Goal: Task Accomplishment & Management: Use online tool/utility

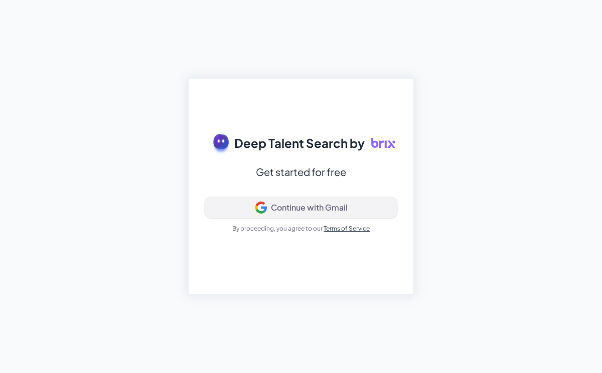
click at [311, 209] on div "Continue with Gmail" at bounding box center [309, 208] width 77 height 10
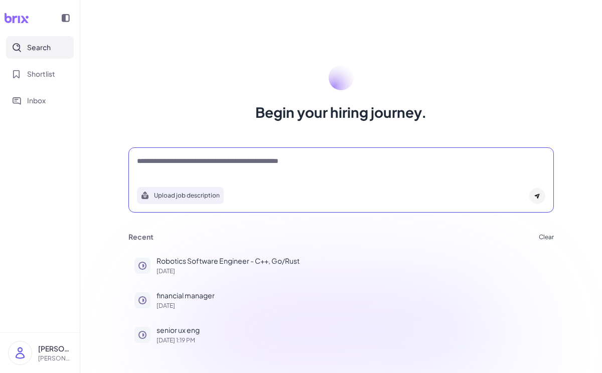
click at [172, 168] on textarea at bounding box center [341, 162] width 408 height 12
click at [171, 157] on textarea at bounding box center [341, 162] width 408 height 12
click at [424, 5] on div "Begin your hiring journey. Upload job description Job Titles Location Years of …" at bounding box center [341, 186] width 522 height 373
click at [177, 166] on textarea at bounding box center [341, 162] width 408 height 12
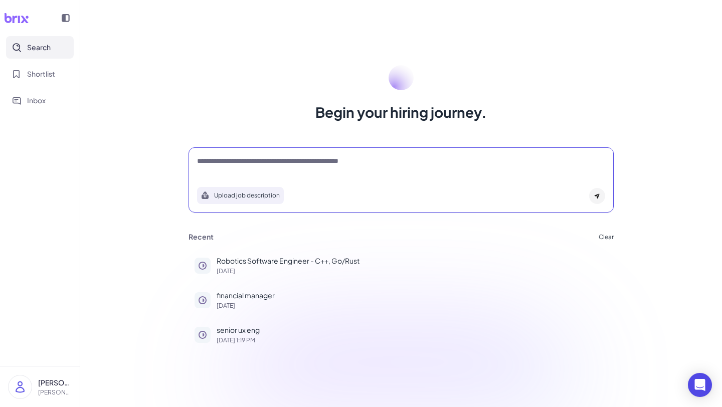
click at [211, 161] on textarea at bounding box center [401, 162] width 408 height 12
click at [348, 168] on div "**********" at bounding box center [401, 166] width 408 height 20
click at [321, 168] on div "**********" at bounding box center [401, 166] width 408 height 20
click at [307, 157] on textarea "**********" at bounding box center [401, 162] width 408 height 12
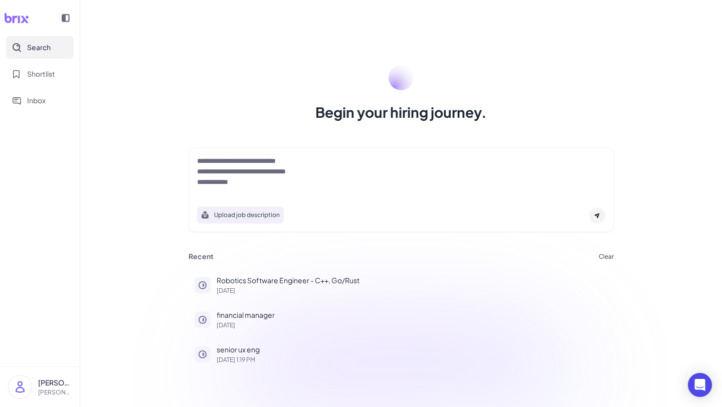
drag, startPoint x: 449, startPoint y: 71, endPoint x: 423, endPoint y: 107, distance: 44.8
click at [425, 104] on div "Begin your hiring journey." at bounding box center [401, 93] width 449 height 57
click at [320, 171] on textarea "**********" at bounding box center [401, 172] width 408 height 32
click at [349, 174] on textarea "**********" at bounding box center [401, 172] width 408 height 32
type textarea "**********"
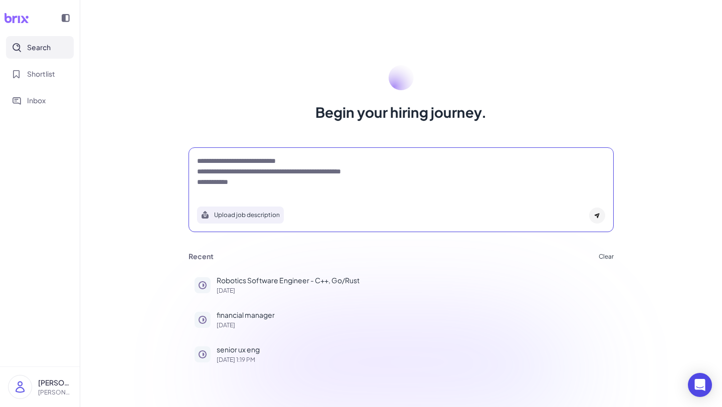
click at [595, 219] on div at bounding box center [597, 216] width 16 height 16
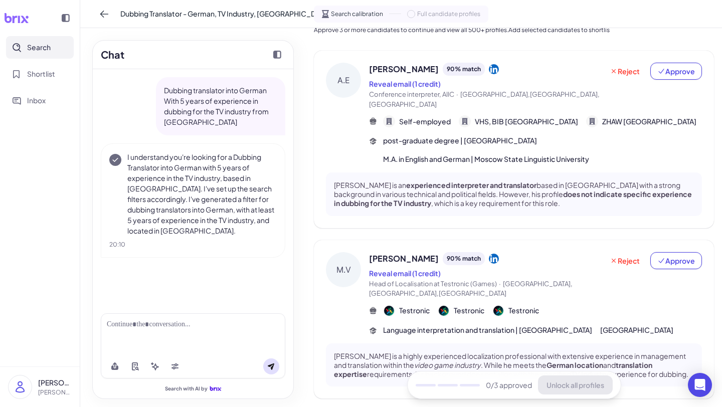
scroll to position [28, 0]
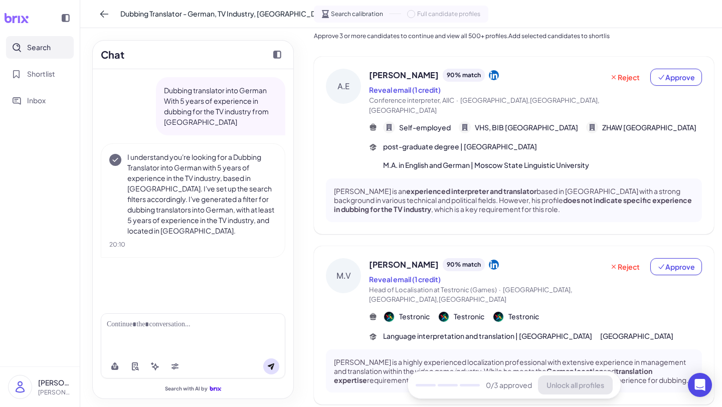
click at [204, 323] on div at bounding box center [193, 325] width 173 height 11
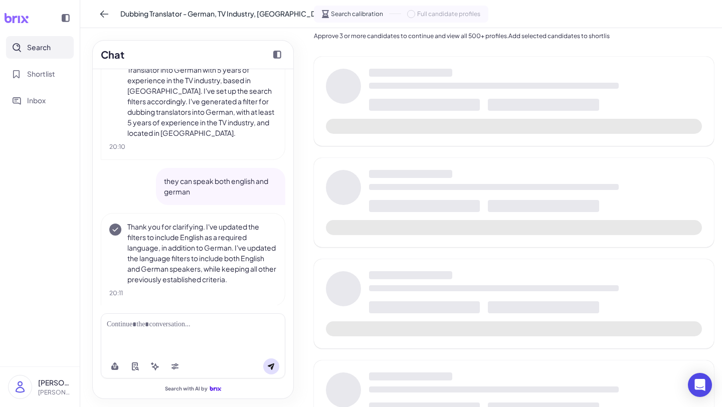
scroll to position [107, 0]
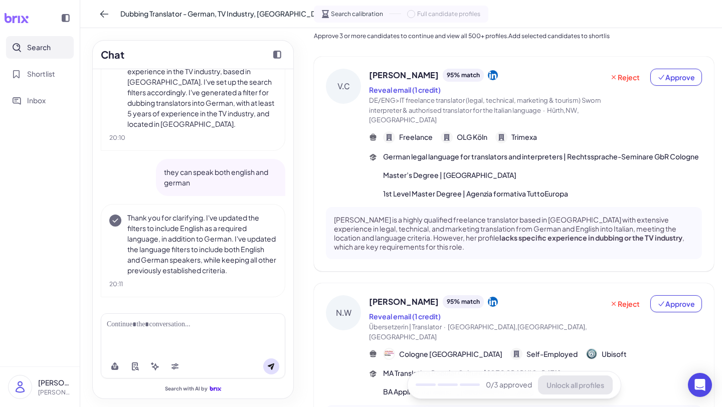
click at [442, 106] on span "DE/ENG>IT freelance translator (legal, technical, marketing & tourism) Sworn in…" at bounding box center [485, 105] width 232 height 18
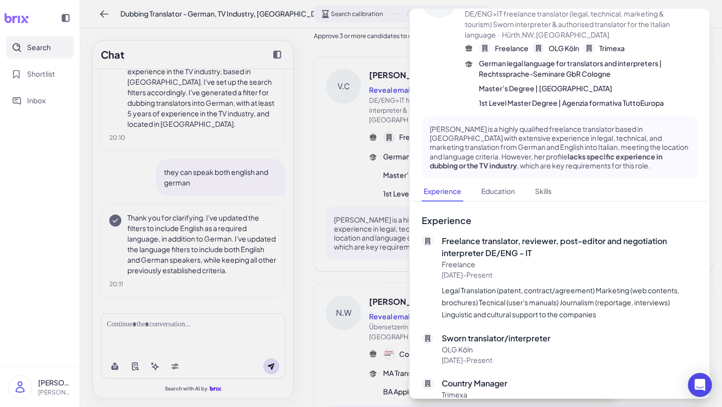
scroll to position [0, 0]
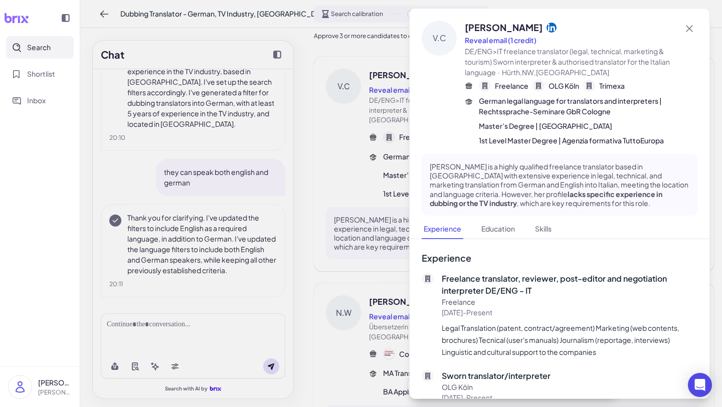
click at [550, 24] on icon at bounding box center [552, 27] width 10 height 10
click at [601, 30] on icon at bounding box center [690, 29] width 12 height 12
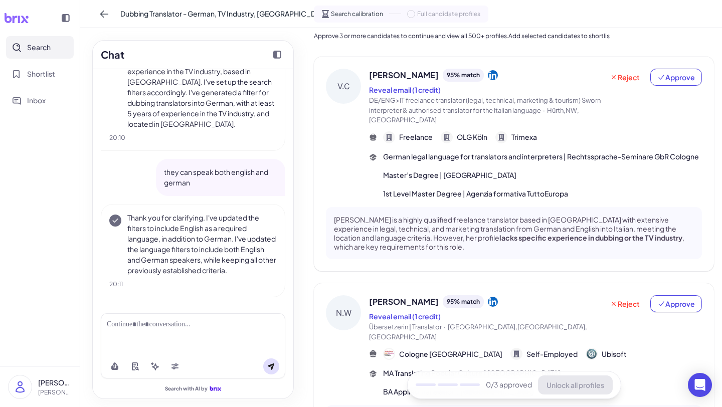
click at [132, 339] on div at bounding box center [193, 334] width 185 height 41
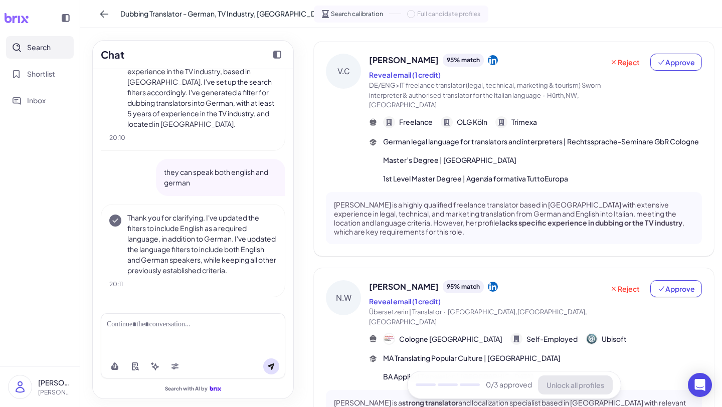
scroll to position [42, 0]
click at [601, 69] on button "Approve" at bounding box center [677, 63] width 52 height 17
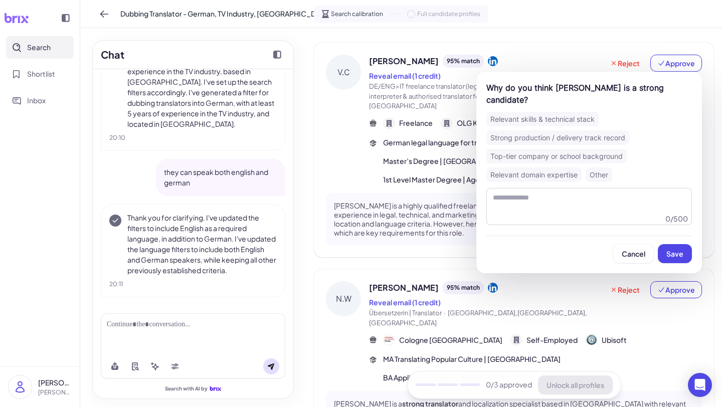
click at [601, 158] on div "Top-tier company or school background" at bounding box center [557, 156] width 140 height 15
click at [601, 255] on span "Save" at bounding box center [675, 253] width 17 height 9
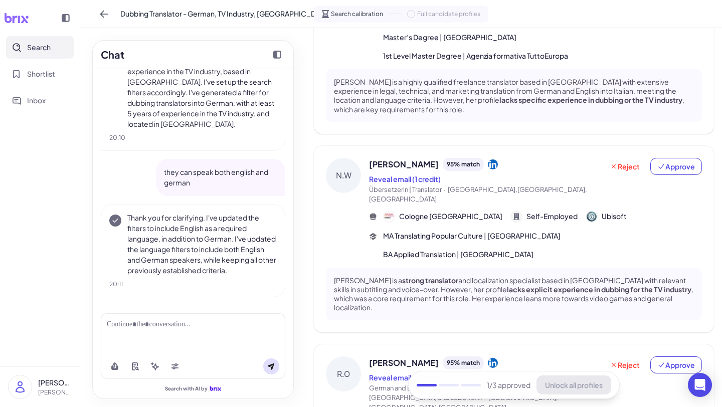
scroll to position [158, 0]
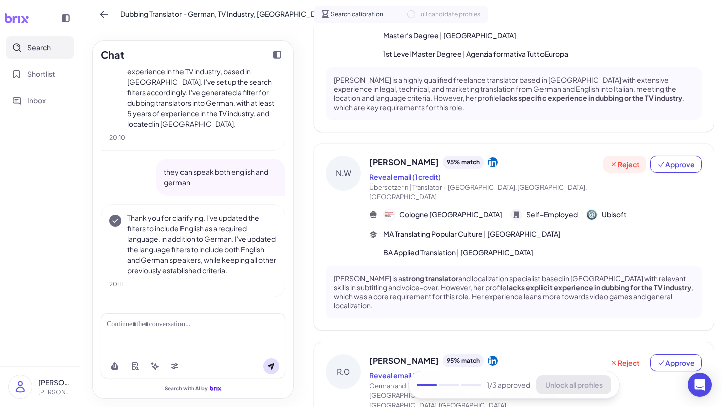
click at [601, 166] on span "Reject" at bounding box center [625, 165] width 30 height 10
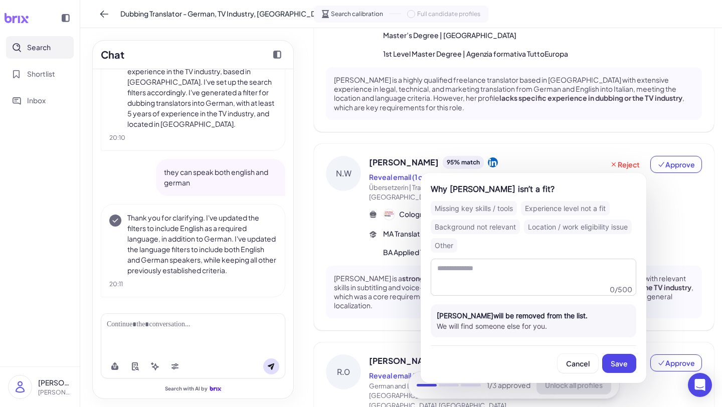
click at [541, 213] on div "Experience level not a fit" at bounding box center [565, 208] width 89 height 15
click at [601, 363] on span "Save" at bounding box center [619, 363] width 17 height 9
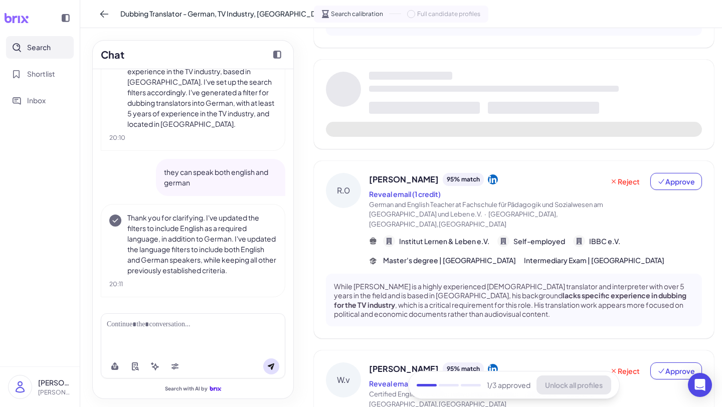
scroll to position [247, 0]
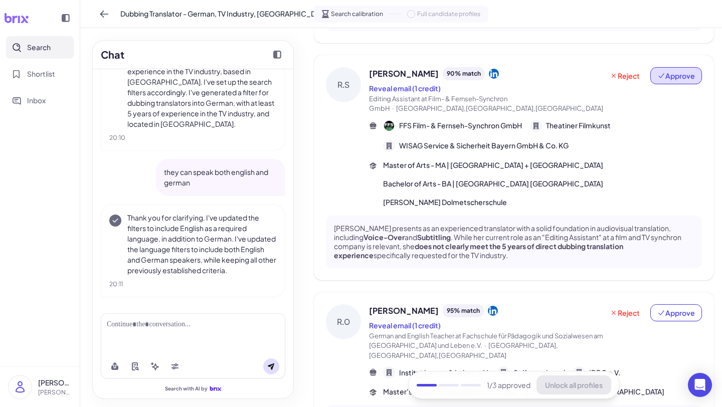
click at [601, 81] on button "Approve" at bounding box center [677, 75] width 52 height 17
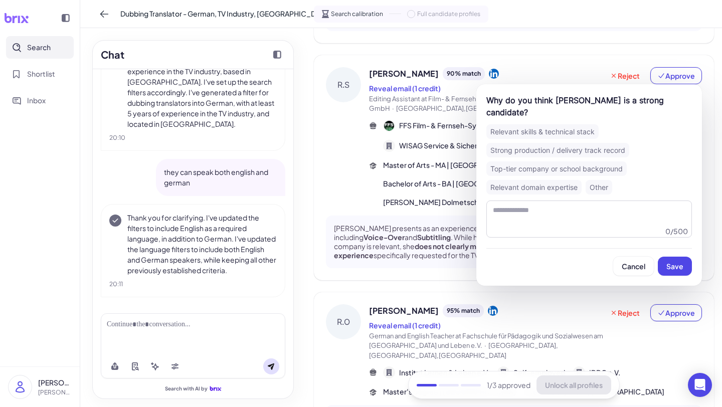
click at [555, 145] on div "Strong production / delivery track record" at bounding box center [558, 150] width 143 height 15
click at [601, 271] on button "Save" at bounding box center [675, 266] width 34 height 19
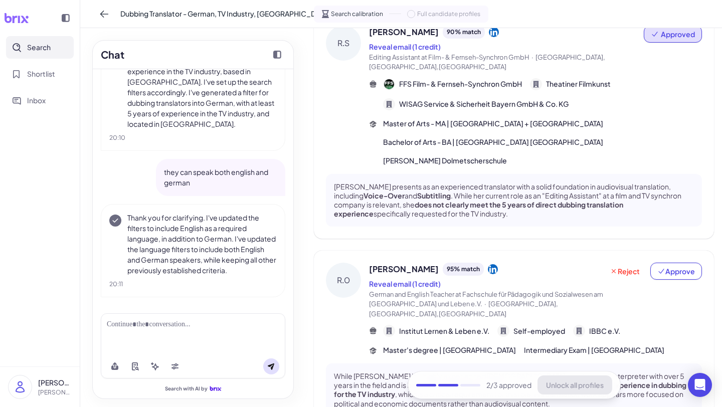
scroll to position [299, 0]
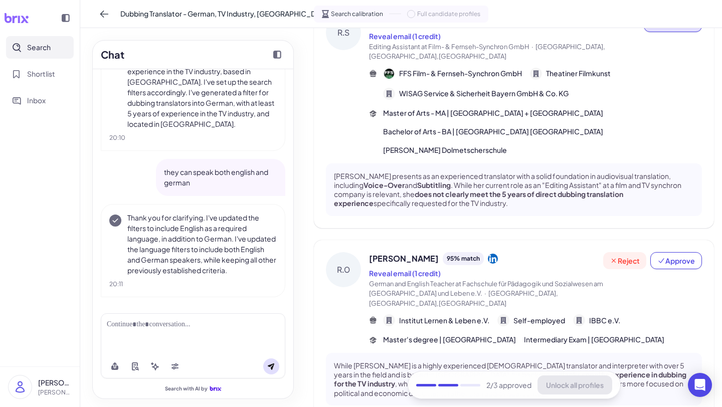
click at [601, 257] on button "Reject" at bounding box center [624, 260] width 43 height 17
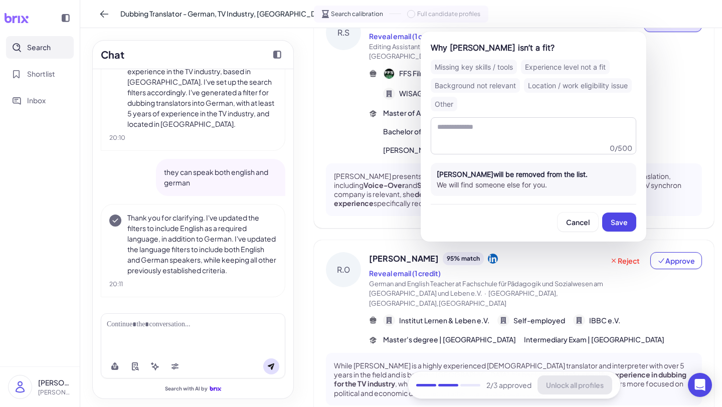
click at [601, 82] on div "Location / work eligibility issue" at bounding box center [578, 85] width 108 height 15
click at [601, 219] on span "Save" at bounding box center [619, 222] width 17 height 9
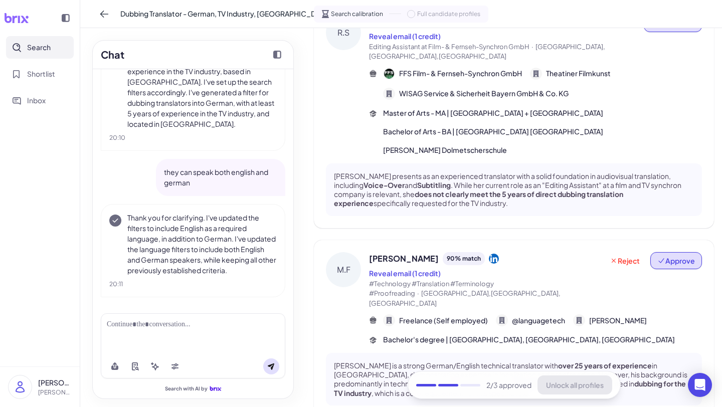
click at [601, 259] on button "Approve" at bounding box center [677, 260] width 52 height 17
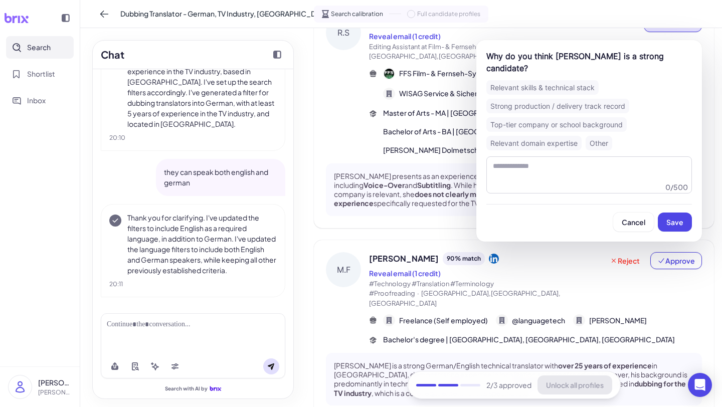
click at [575, 127] on div "Top-tier company or school background" at bounding box center [557, 124] width 140 height 15
click at [601, 217] on button "Save" at bounding box center [675, 222] width 34 height 19
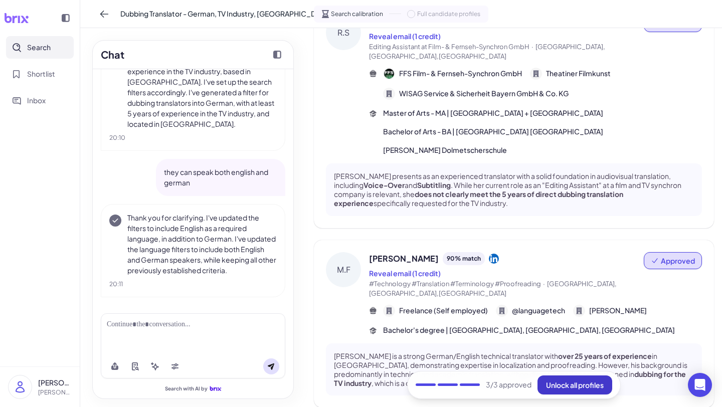
click at [583, 373] on span "Unlock all profiles" at bounding box center [575, 385] width 58 height 9
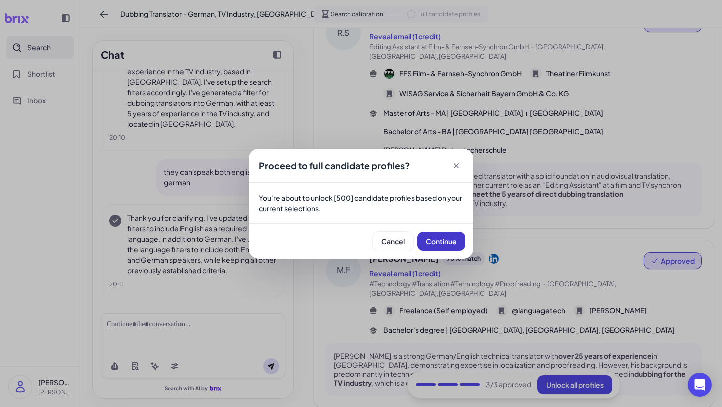
click at [446, 242] on span "Continue" at bounding box center [441, 241] width 31 height 9
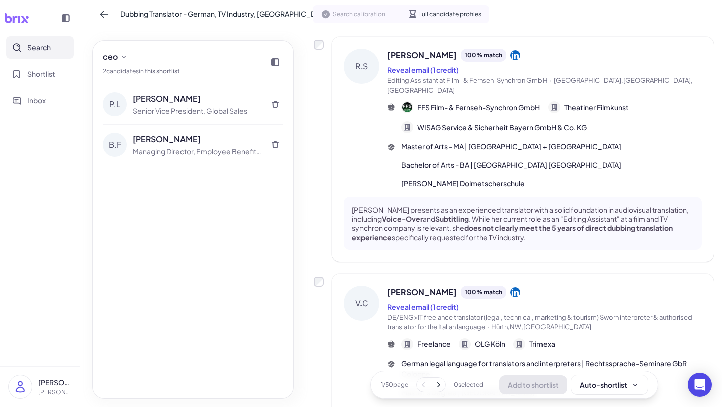
scroll to position [60, 0]
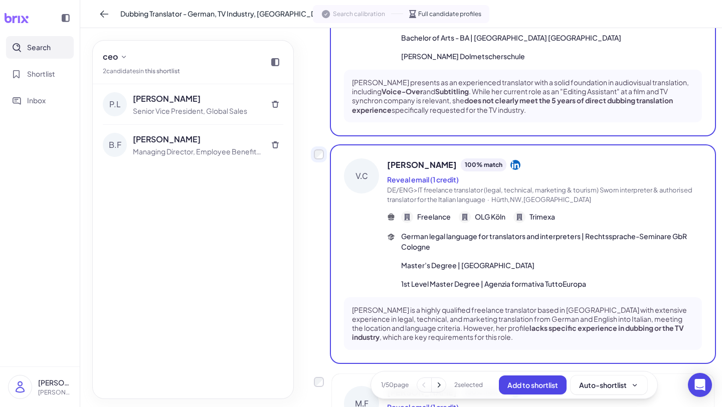
scroll to position [212, 0]
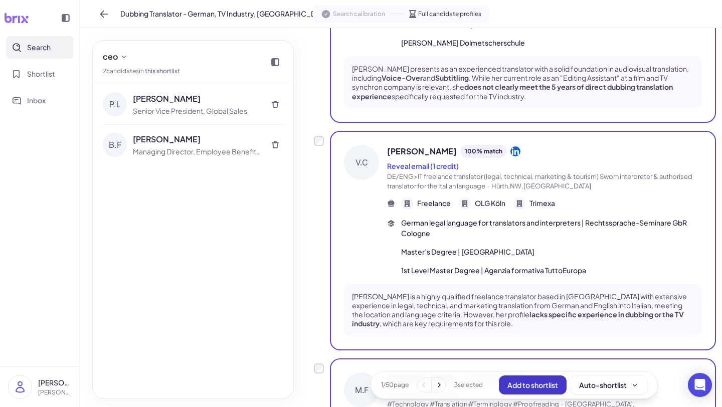
click at [527, 373] on span "Add to shortlist" at bounding box center [533, 385] width 51 height 9
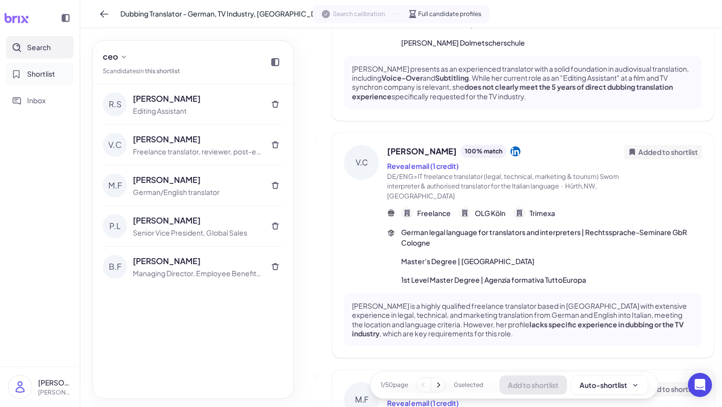
click at [52, 70] on span "Shortlist" at bounding box center [41, 74] width 28 height 11
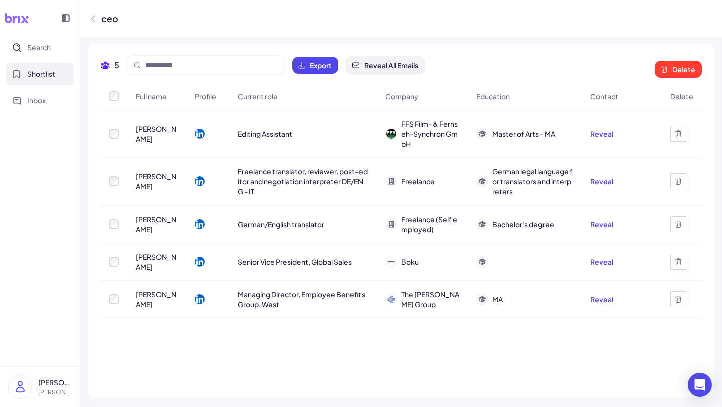
click at [392, 68] on span "Reveal All Emails" at bounding box center [391, 65] width 54 height 10
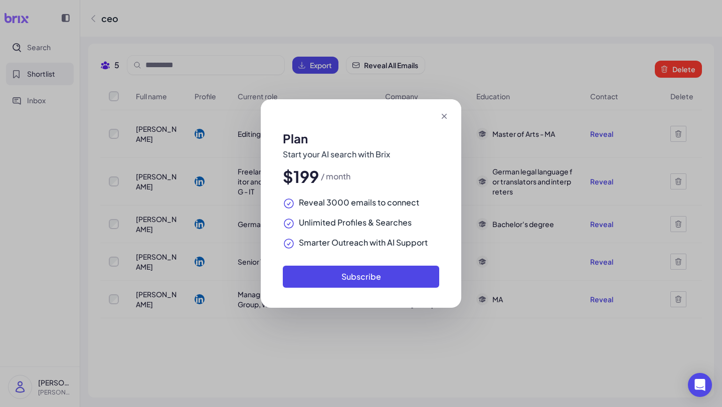
click at [443, 118] on icon at bounding box center [444, 116] width 10 height 10
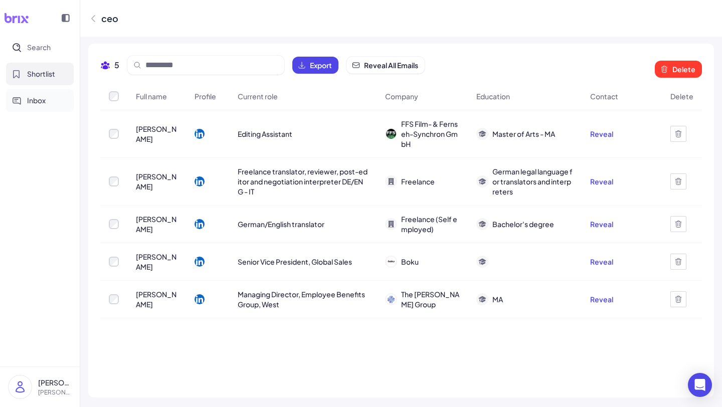
click at [37, 96] on span "Inbox" at bounding box center [36, 100] width 19 height 11
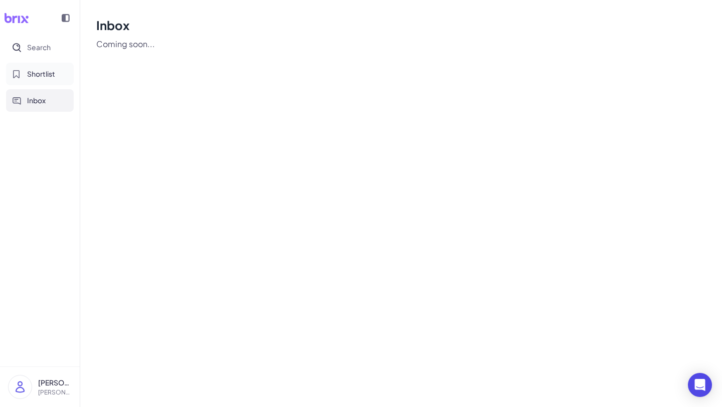
click at [35, 76] on span "Shortlist" at bounding box center [41, 74] width 28 height 11
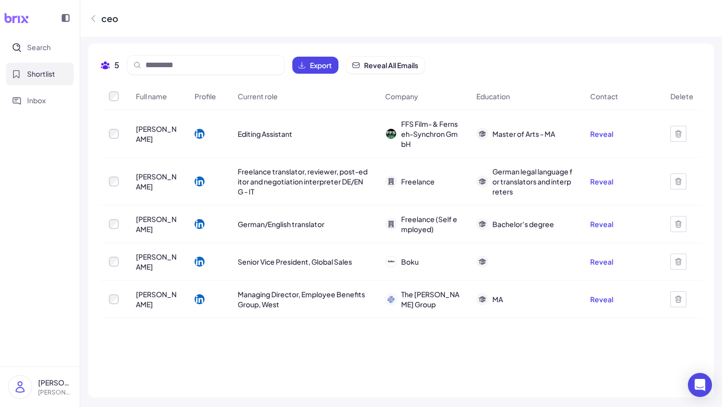
click at [21, 35] on div at bounding box center [40, 18] width 80 height 36
click at [52, 58] on button "Search" at bounding box center [40, 47] width 68 height 23
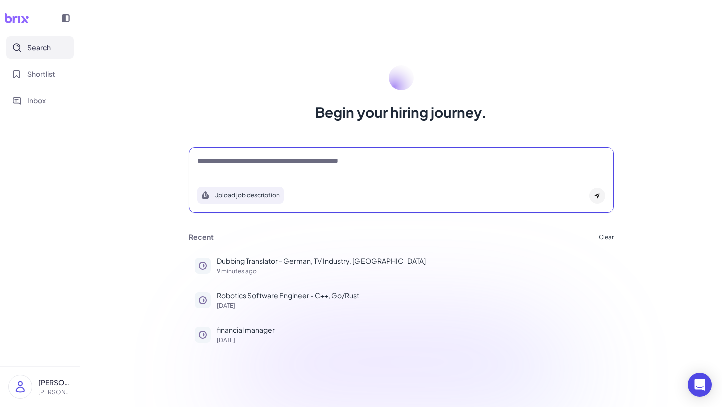
click at [251, 162] on textarea at bounding box center [401, 162] width 408 height 12
type textarea "*"
click at [231, 163] on textarea "**********" at bounding box center [401, 162] width 408 height 12
click at [255, 164] on textarea "**********" at bounding box center [401, 162] width 408 height 12
click at [323, 159] on textarea "**********" at bounding box center [401, 162] width 408 height 12
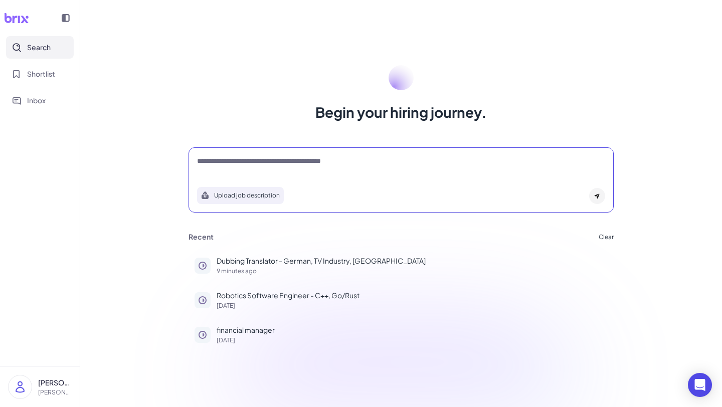
click at [388, 160] on textarea "**********" at bounding box center [401, 162] width 408 height 12
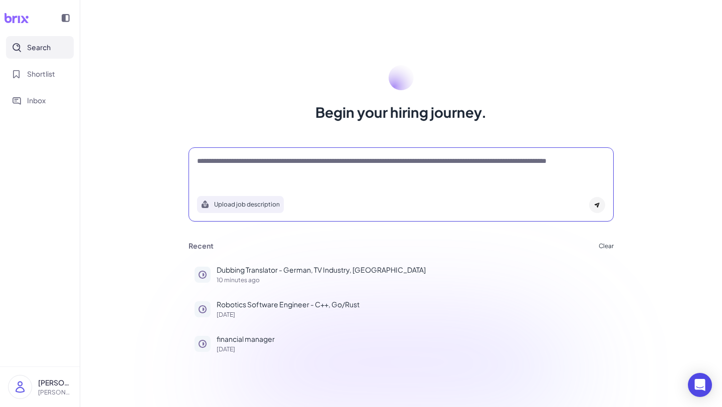
drag, startPoint x: 417, startPoint y: 127, endPoint x: 350, endPoint y: 129, distance: 67.2
click at [351, 129] on div "**********" at bounding box center [401, 203] width 642 height 407
click at [235, 162] on textarea "**********" at bounding box center [401, 166] width 408 height 21
type textarea "**********"
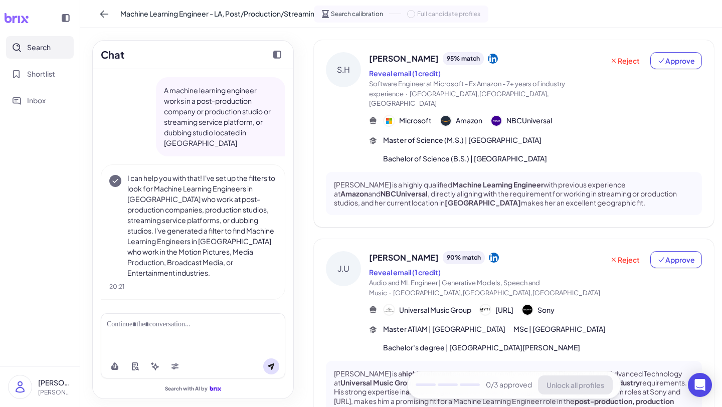
scroll to position [46, 0]
click at [171, 329] on div at bounding box center [193, 325] width 173 height 11
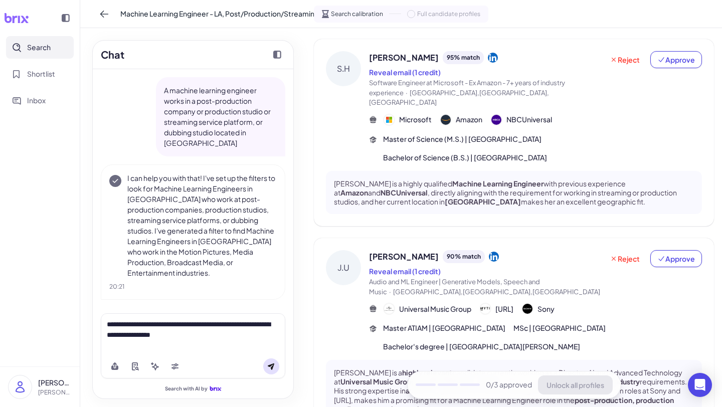
click at [273, 365] on icon at bounding box center [271, 367] width 7 height 7
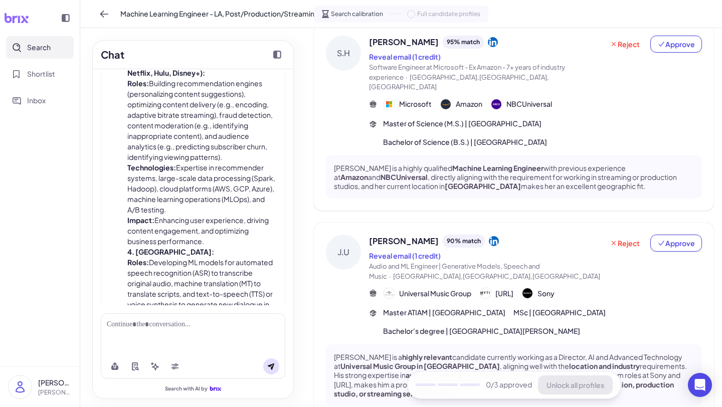
scroll to position [926, 0]
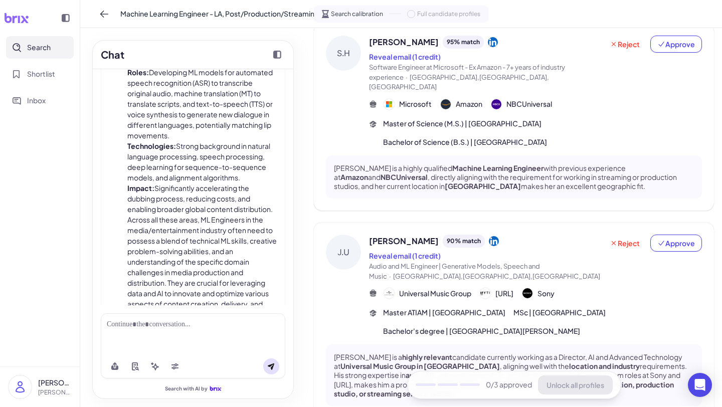
click at [146, 335] on div at bounding box center [193, 334] width 185 height 41
click at [124, 322] on div at bounding box center [193, 325] width 173 height 11
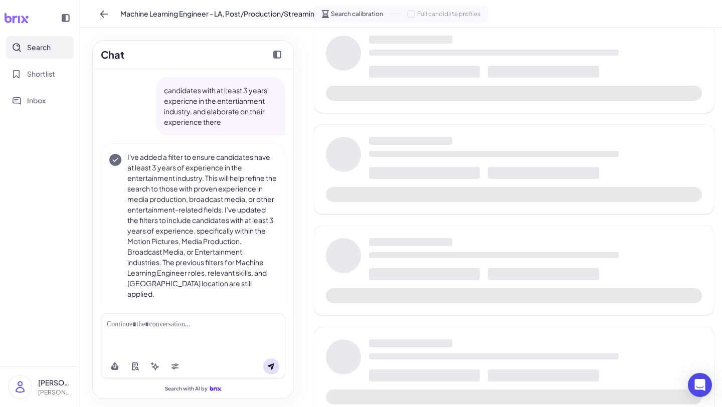
scroll to position [1265, 0]
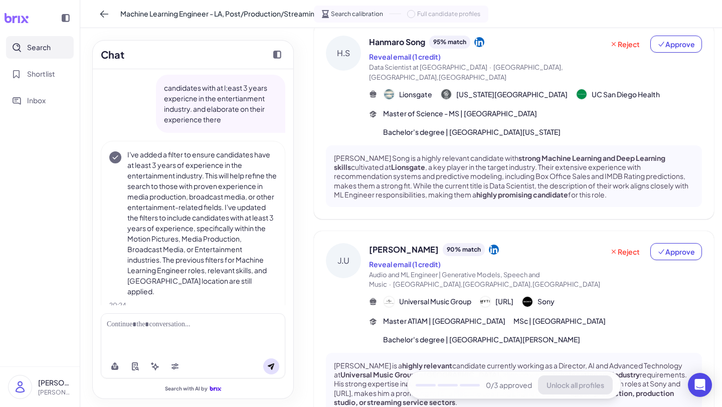
click at [347, 56] on div "H.S" at bounding box center [343, 53] width 35 height 35
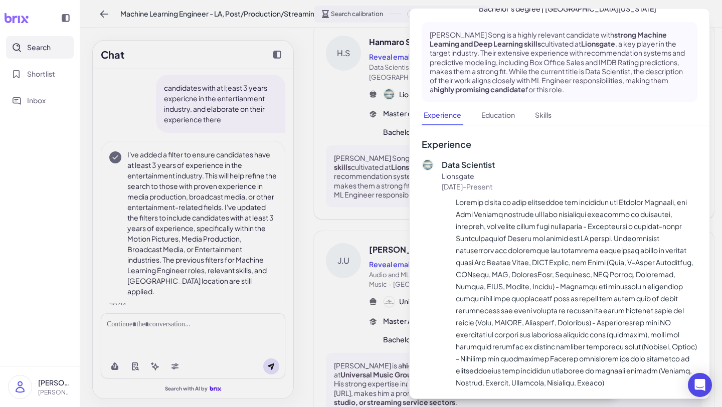
scroll to position [115, 0]
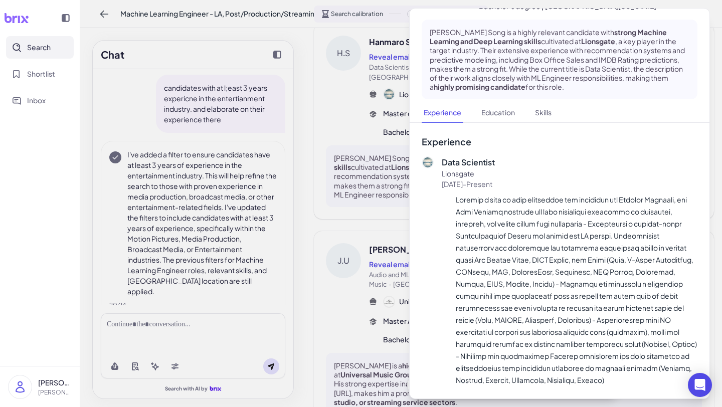
click at [385, 208] on div at bounding box center [361, 203] width 722 height 407
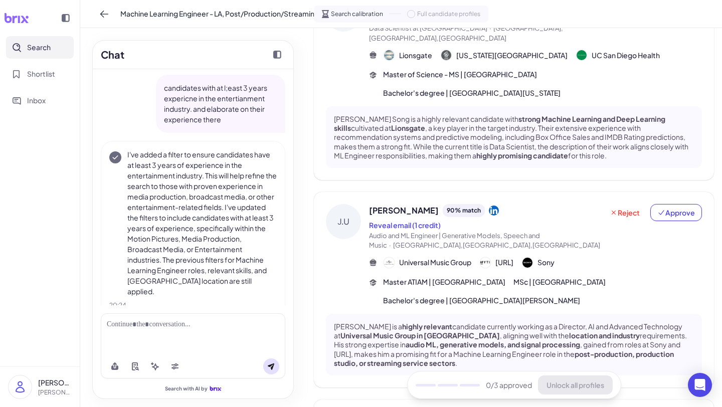
scroll to position [0, 0]
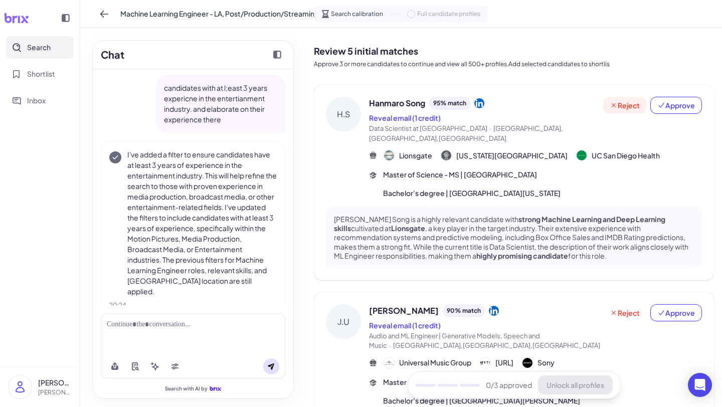
click at [601, 112] on button "Reject" at bounding box center [624, 105] width 43 height 17
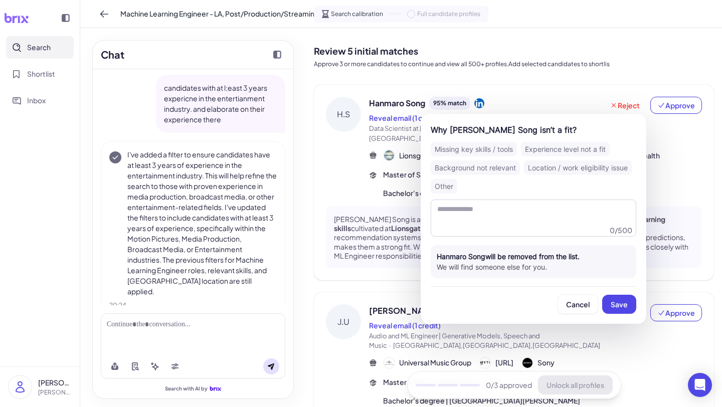
click at [567, 148] on div "Experience level not a fit" at bounding box center [565, 149] width 89 height 15
click at [601, 304] on button "Save" at bounding box center [619, 304] width 34 height 19
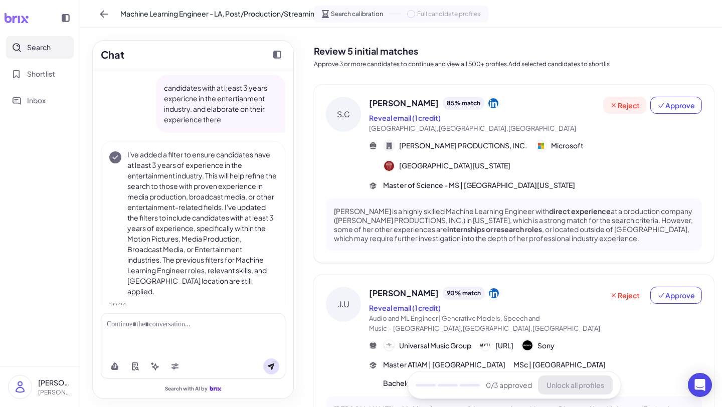
click at [601, 107] on span "Reject" at bounding box center [625, 105] width 30 height 10
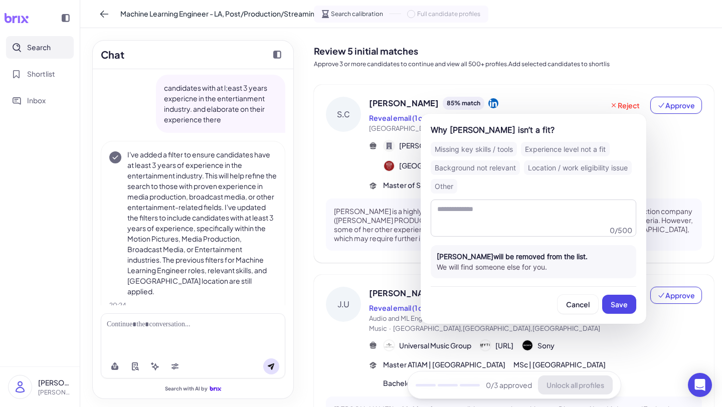
click at [544, 145] on div "Experience level not a fit" at bounding box center [565, 149] width 89 height 15
click at [601, 306] on span "Save" at bounding box center [619, 304] width 17 height 9
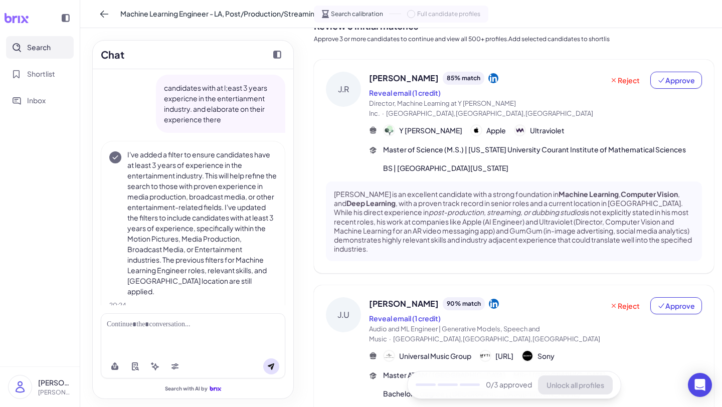
scroll to position [45, 0]
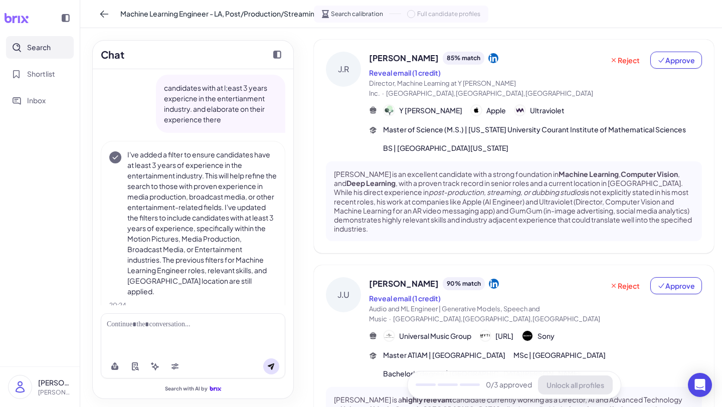
click at [601, 295] on div "Reject Approve" at bounding box center [652, 300] width 99 height 47
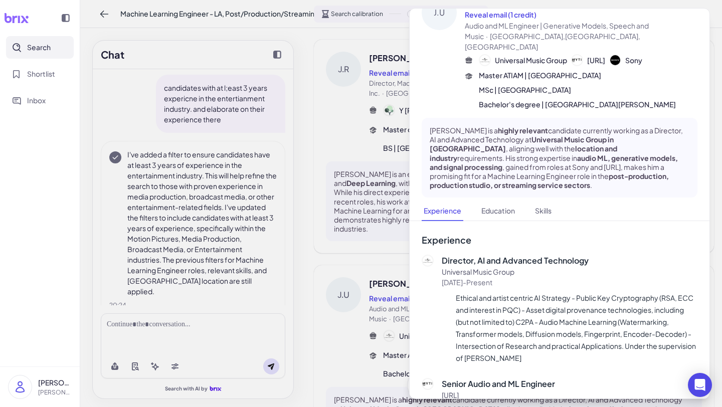
scroll to position [0, 0]
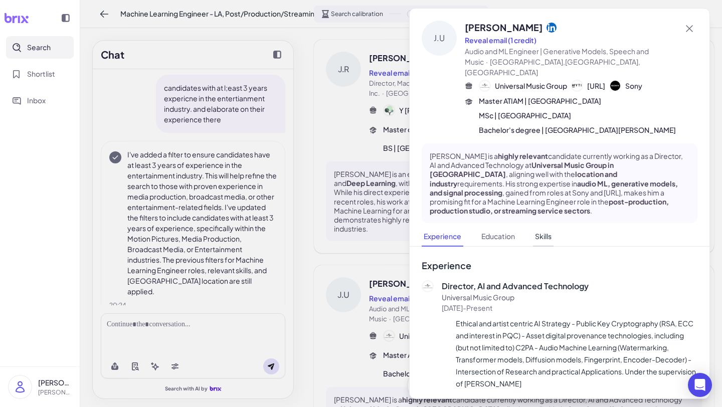
click at [546, 227] on button "Skills" at bounding box center [543, 237] width 21 height 20
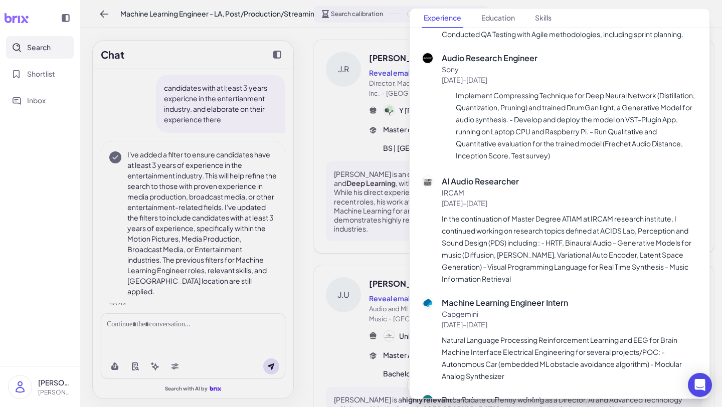
scroll to position [453, 0]
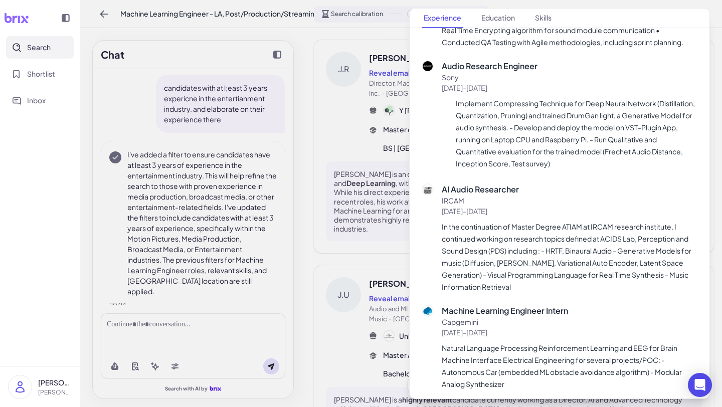
click at [302, 290] on div at bounding box center [361, 203] width 722 height 407
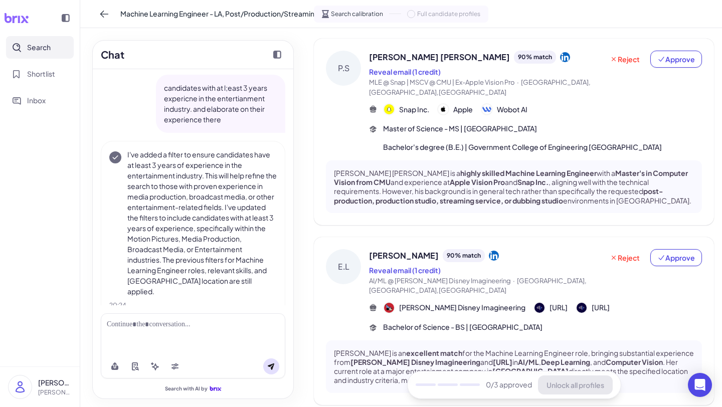
scroll to position [686, 0]
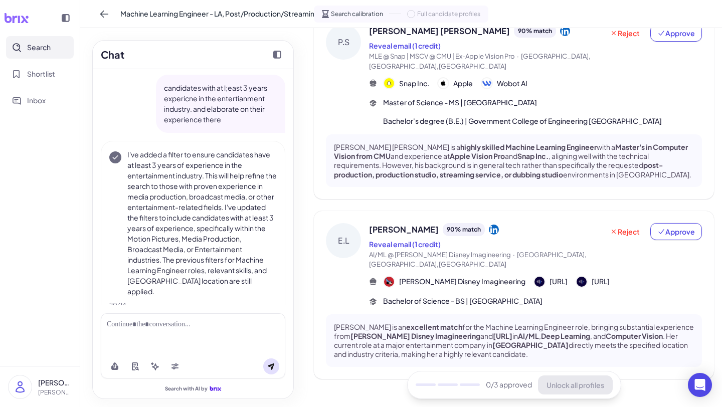
click at [459, 276] on span "[PERSON_NAME] Disney Imagineering" at bounding box center [462, 281] width 126 height 11
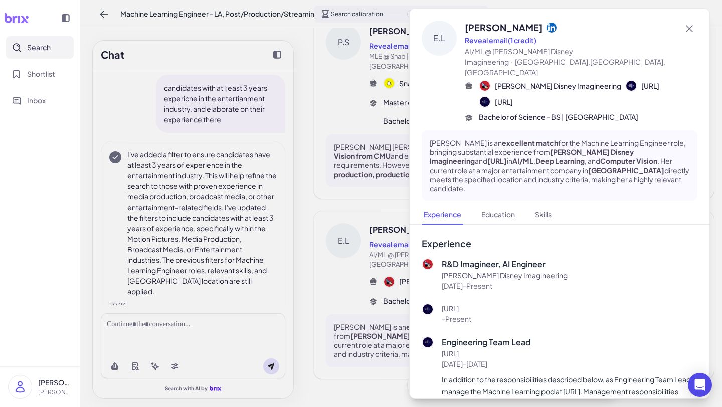
click at [325, 268] on div at bounding box center [361, 203] width 722 height 407
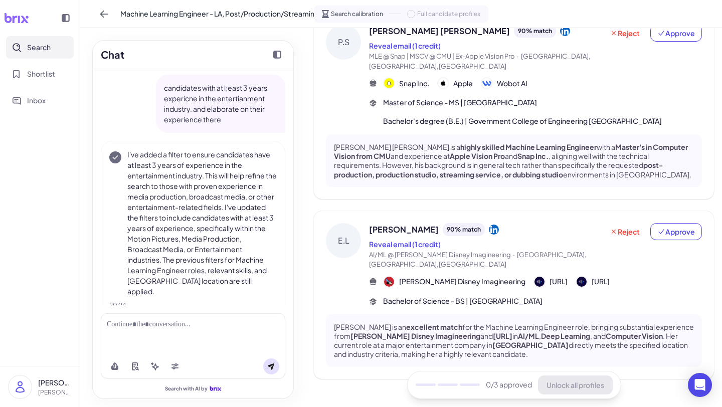
click at [354, 223] on div "E.L" at bounding box center [343, 240] width 35 height 35
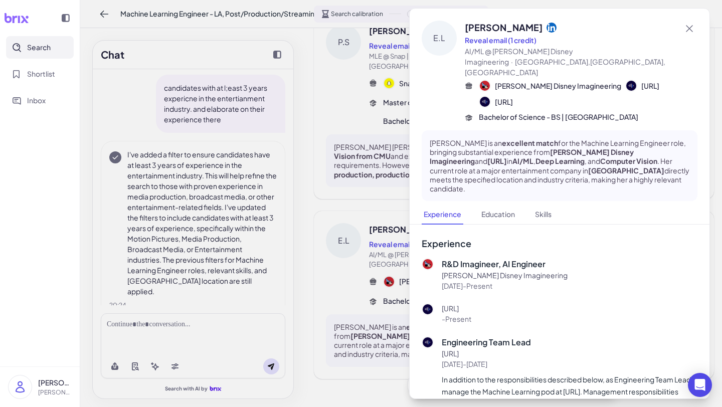
click at [404, 259] on div at bounding box center [361, 203] width 722 height 407
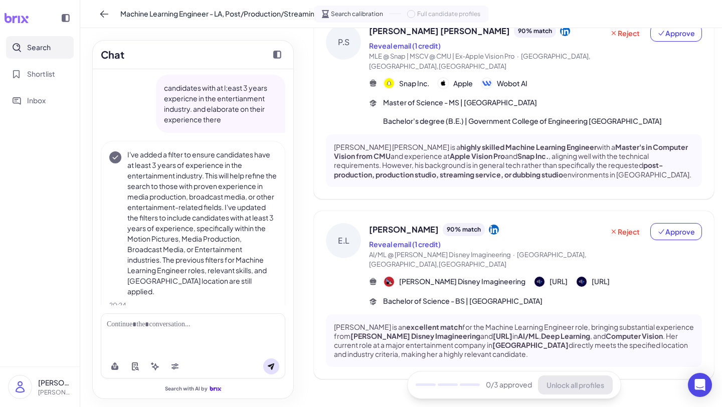
click at [355, 231] on div "E.L" at bounding box center [343, 240] width 35 height 35
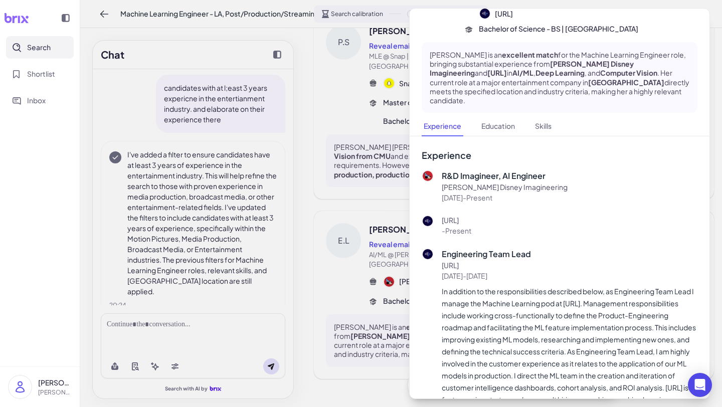
scroll to position [78, 0]
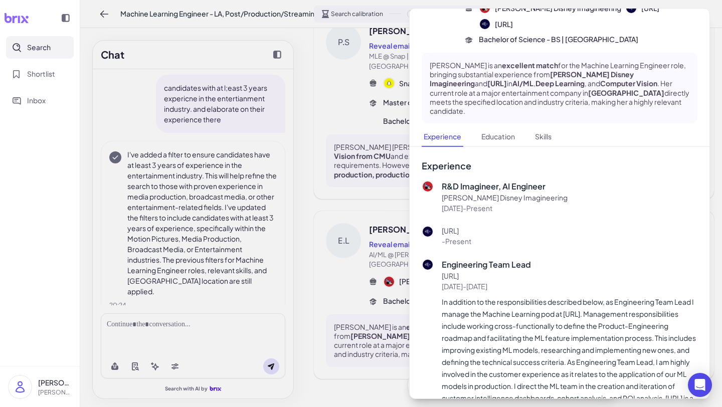
click at [315, 192] on div at bounding box center [361, 203] width 722 height 407
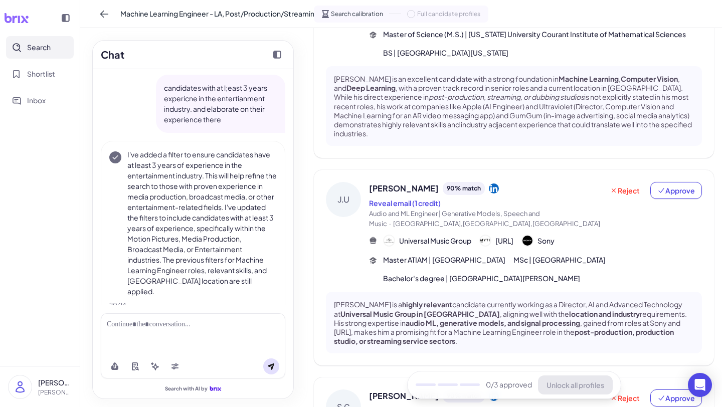
scroll to position [0, 0]
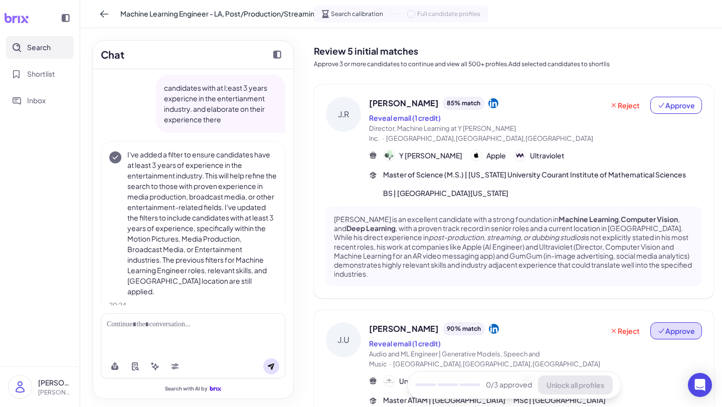
click at [601, 336] on span "Approve" at bounding box center [677, 331] width 38 height 10
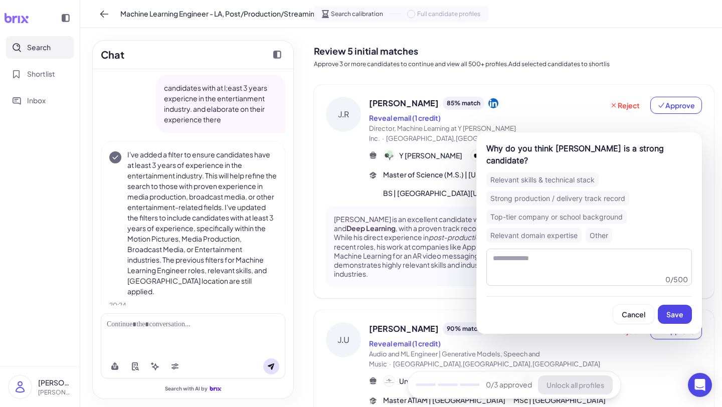
click at [544, 173] on div "Relevant skills & technical stack" at bounding box center [543, 180] width 112 height 15
click at [601, 308] on button "Save" at bounding box center [675, 314] width 34 height 19
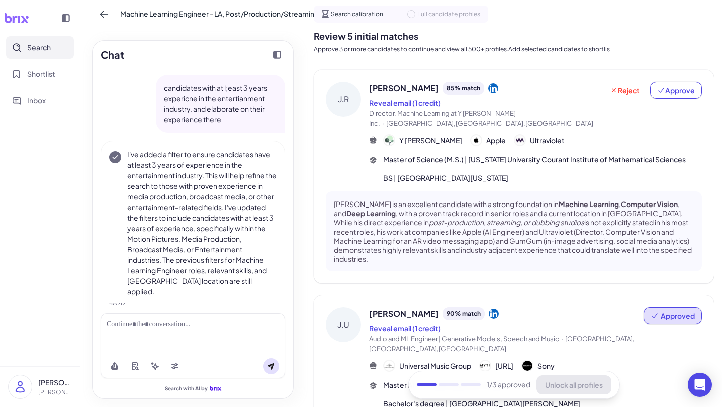
scroll to position [14, 0]
click at [601, 86] on span "Reject" at bounding box center [625, 91] width 30 height 10
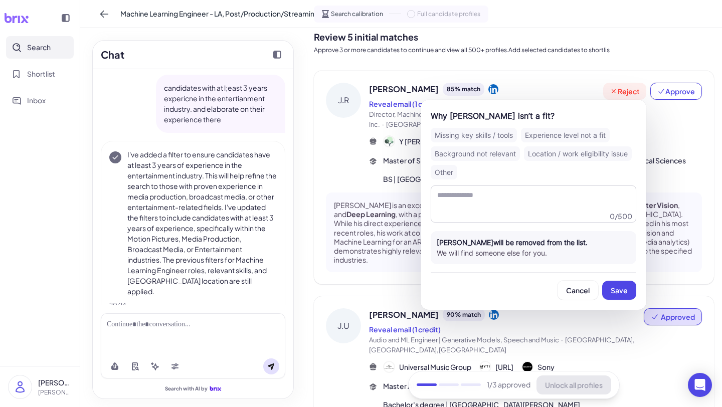
click at [601, 86] on span "Reject" at bounding box center [625, 91] width 30 height 10
click at [599, 274] on div "Cancel Save" at bounding box center [534, 286] width 206 height 28
click at [503, 136] on div "Missing key skills / tools" at bounding box center [474, 135] width 86 height 15
click at [585, 142] on div "Missing key skills / tools Experience level not a fit Background not relevant L…" at bounding box center [534, 154] width 206 height 52
click at [587, 131] on div "Experience level not a fit" at bounding box center [565, 135] width 89 height 15
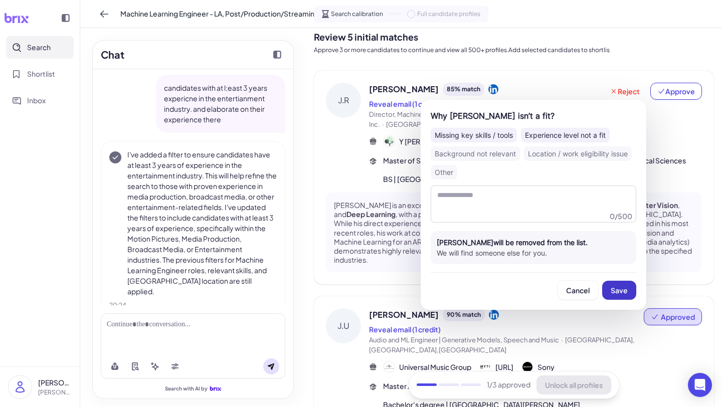
click at [601, 289] on span "Save" at bounding box center [619, 290] width 17 height 9
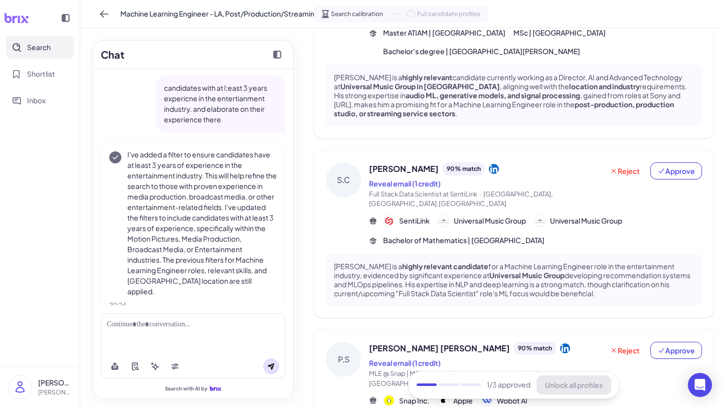
scroll to position [315, 0]
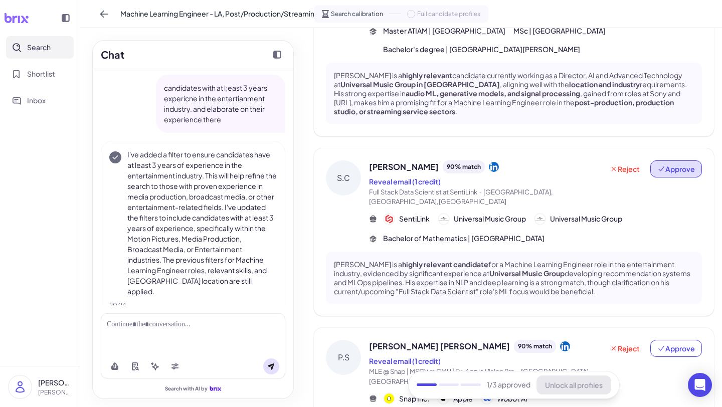
click at [601, 171] on span "Approve" at bounding box center [677, 169] width 38 height 10
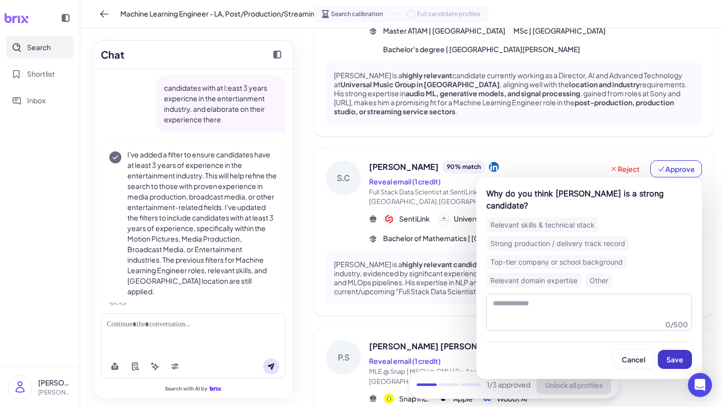
click at [601, 350] on button "Save" at bounding box center [675, 359] width 34 height 19
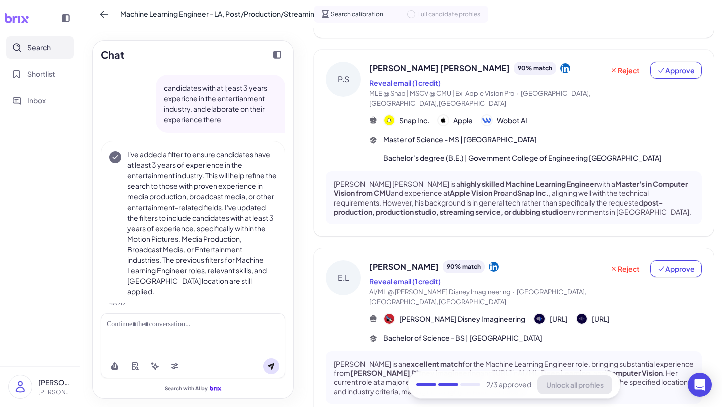
scroll to position [631, 0]
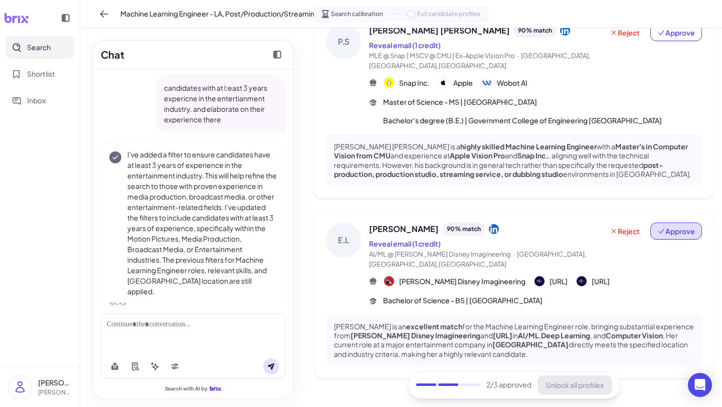
click at [601, 226] on span "Approve" at bounding box center [677, 231] width 38 height 10
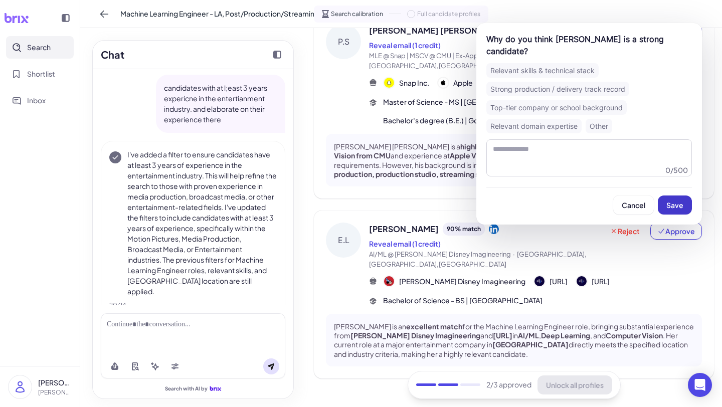
click at [601, 201] on span "Save" at bounding box center [675, 205] width 17 height 9
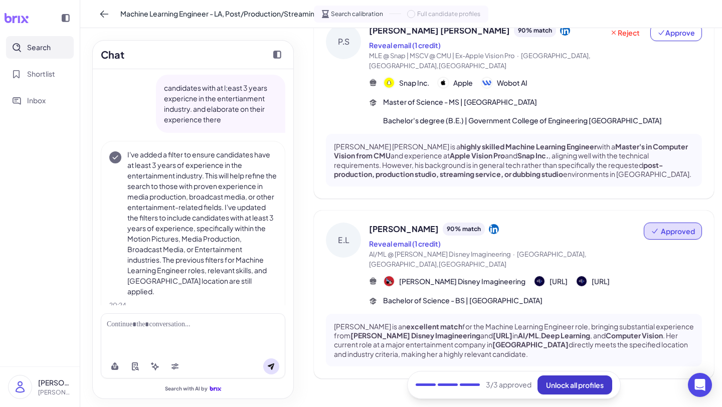
click at [561, 373] on span "Unlock all profiles" at bounding box center [575, 385] width 58 height 9
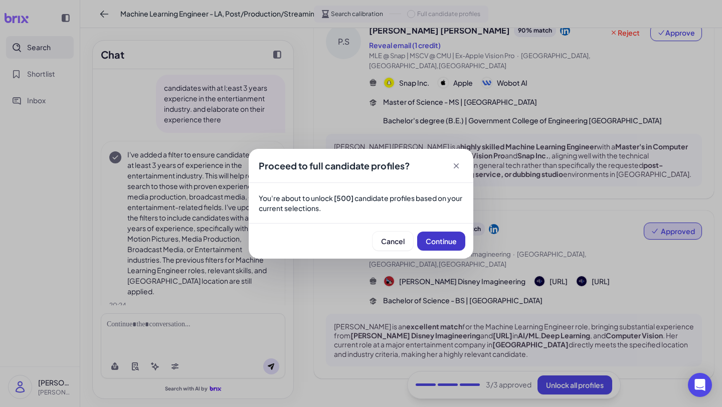
click at [449, 242] on span "Continue" at bounding box center [441, 241] width 31 height 9
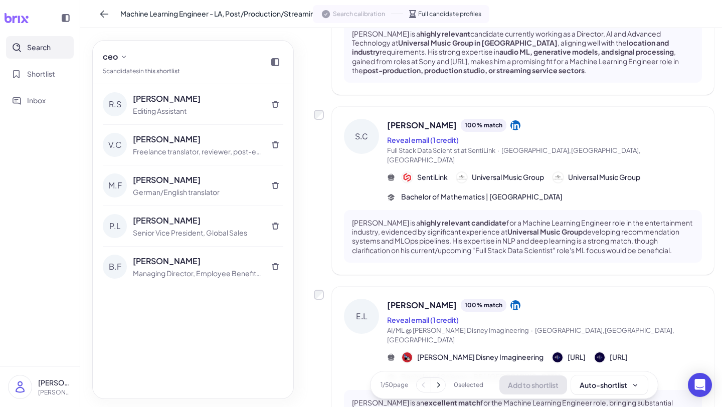
scroll to position [223, 0]
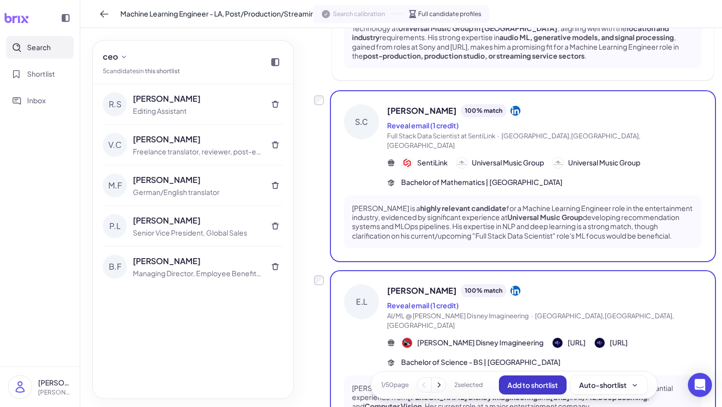
click at [519, 373] on button "Add to shortlist" at bounding box center [533, 385] width 68 height 19
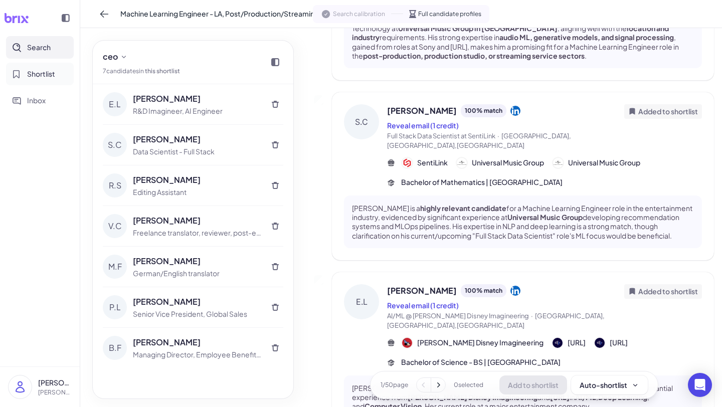
click at [42, 77] on span "Shortlist" at bounding box center [41, 74] width 28 height 11
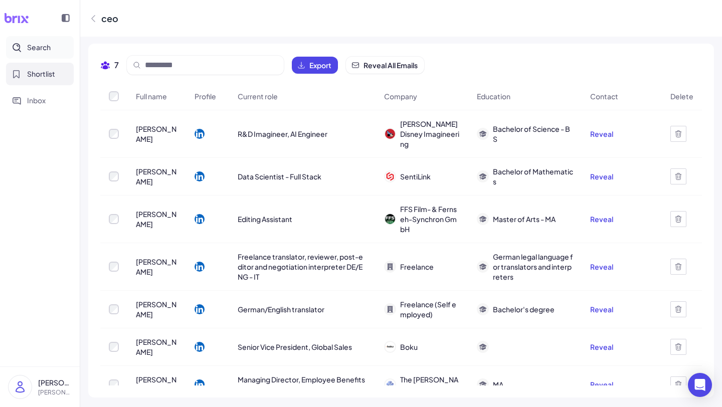
click at [39, 47] on span "Search" at bounding box center [39, 47] width 24 height 11
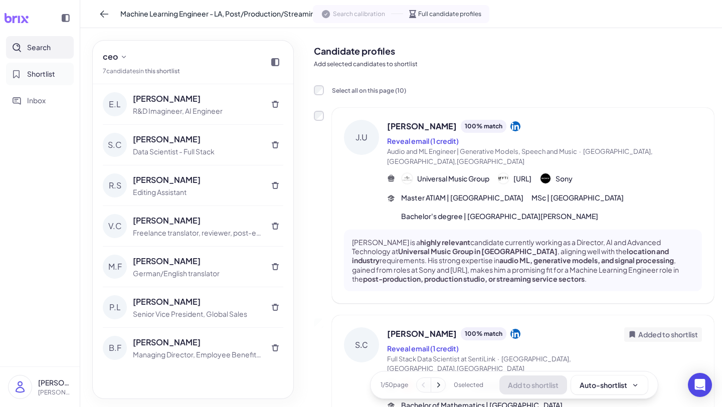
click at [43, 77] on span "Shortlist" at bounding box center [41, 74] width 28 height 11
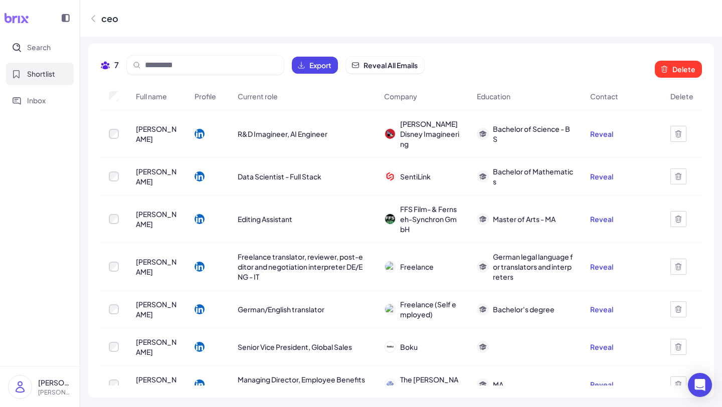
click at [114, 161] on td at bounding box center [113, 177] width 27 height 38
click at [113, 173] on td at bounding box center [113, 177] width 27 height 38
click at [379, 67] on span "Reveal All Emails" at bounding box center [391, 65] width 54 height 10
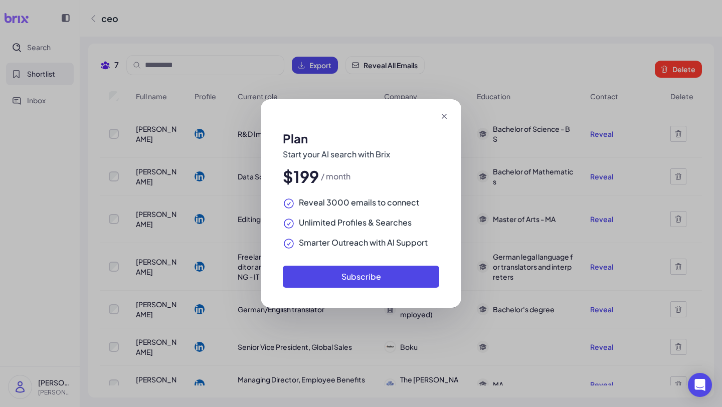
click at [393, 141] on h2 "Plan" at bounding box center [361, 138] width 157 height 10
click at [448, 118] on icon at bounding box center [444, 116] width 10 height 10
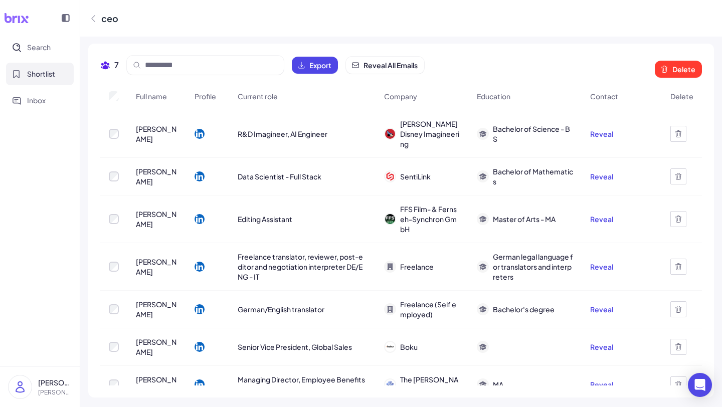
scroll to position [4, 0]
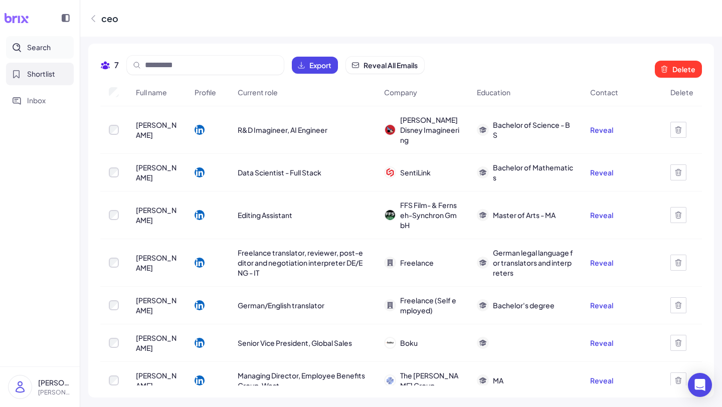
click at [48, 43] on span "Search" at bounding box center [39, 47] width 24 height 11
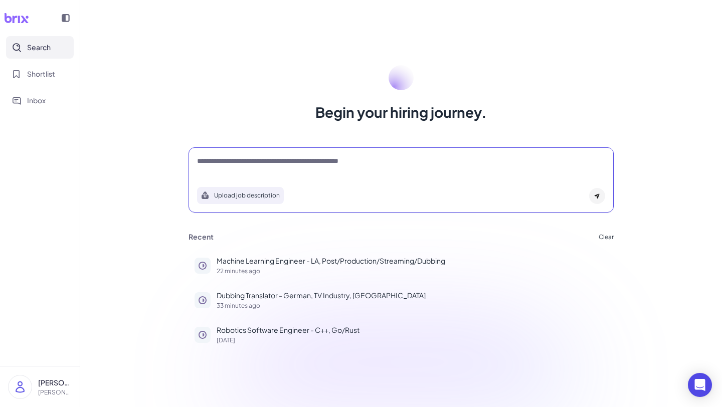
click at [293, 163] on textarea at bounding box center [401, 162] width 408 height 12
type textarea "*"
click at [300, 260] on p "Machine Learning Engineer - LA, Post/Production/Streaming/Dubbing" at bounding box center [412, 261] width 391 height 11
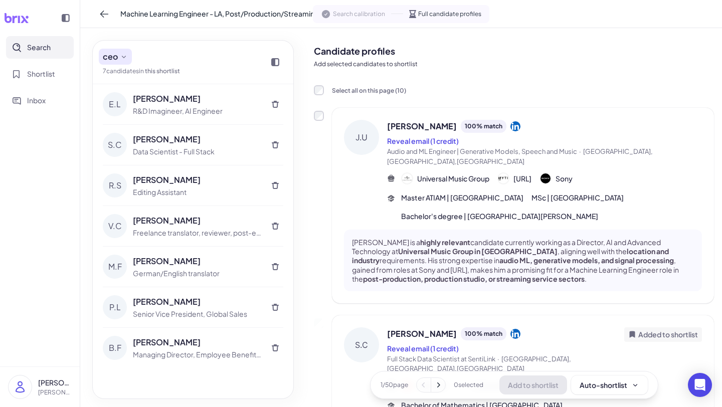
click at [124, 58] on icon at bounding box center [124, 57] width 8 height 8
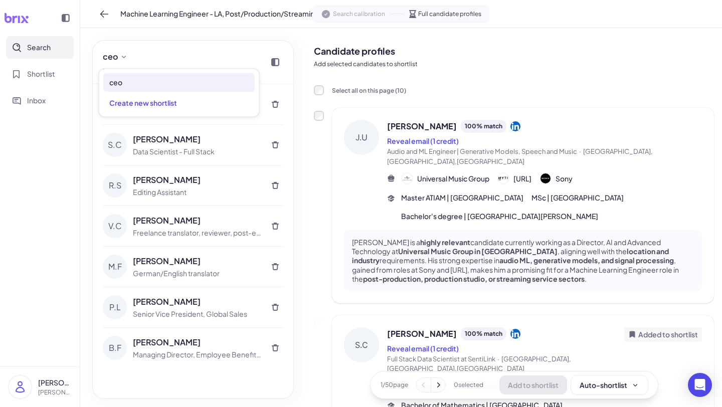
click at [35, 44] on span "Search" at bounding box center [39, 47] width 24 height 11
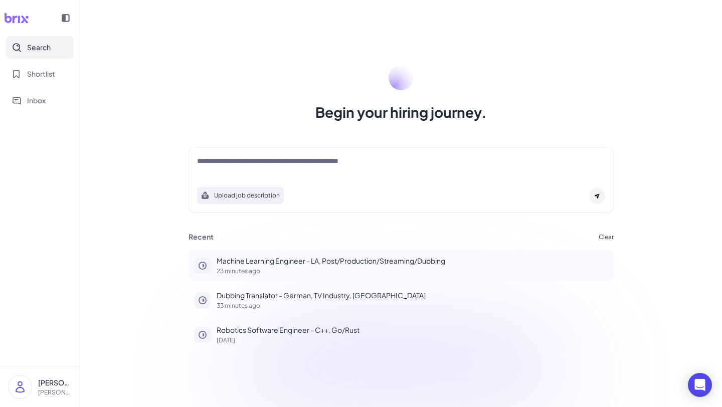
click at [261, 264] on p "Machine Learning Engineer - LA, Post/Production/Streaming/Dubbing" at bounding box center [412, 261] width 391 height 11
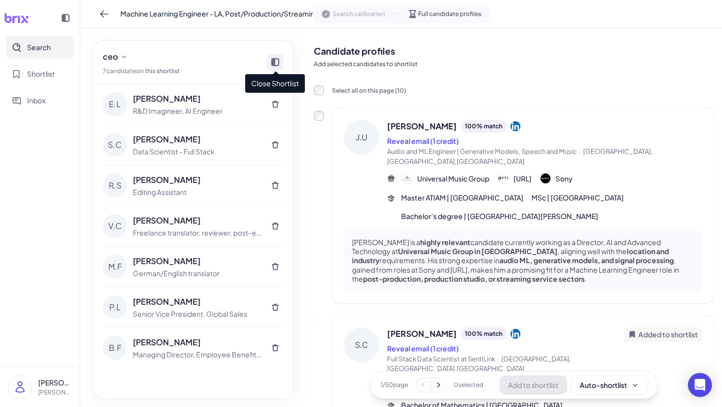
click at [274, 65] on icon at bounding box center [275, 62] width 8 height 8
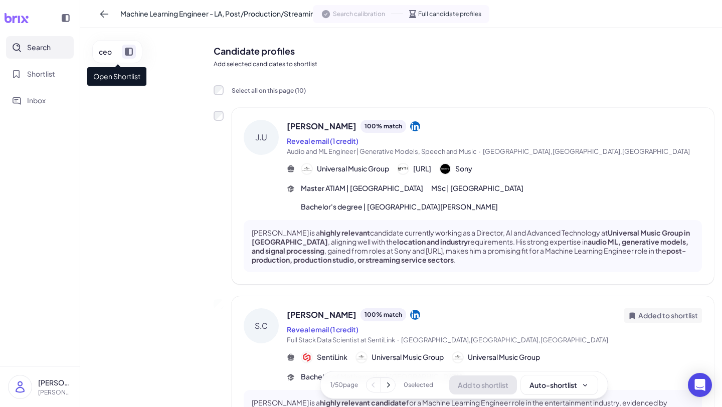
click at [128, 55] on icon at bounding box center [129, 52] width 8 height 8
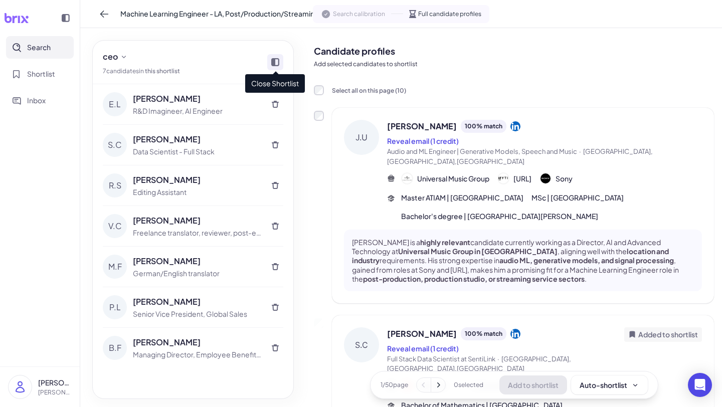
click at [275, 61] on icon at bounding box center [275, 62] width 8 height 8
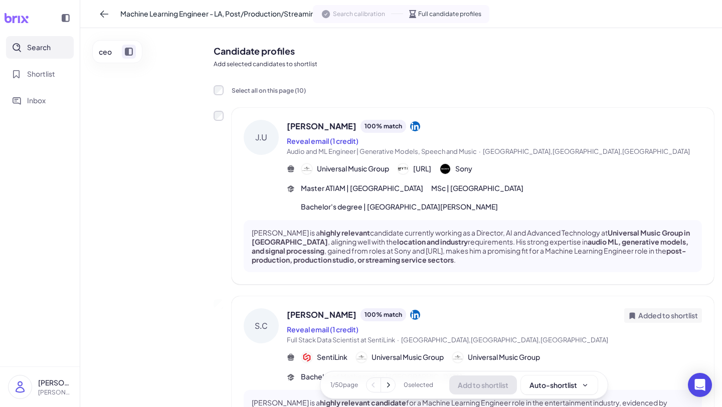
click at [273, 18] on span "Machine Learning Engineer - LA, Post/Production/Streaming/Dubbing" at bounding box center [235, 14] width 230 height 11
click at [194, 15] on span "Machine Learning Engineer - LA, Post/Production/Streaming/Dubbing" at bounding box center [235, 14] width 230 height 11
click at [164, 18] on span "Machine Learning Engineer - LA, Post/Production/Streaming/Dubbing" at bounding box center [235, 14] width 230 height 11
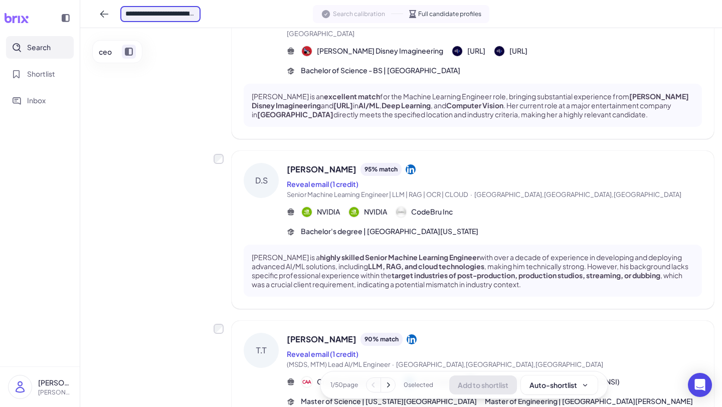
scroll to position [495, 0]
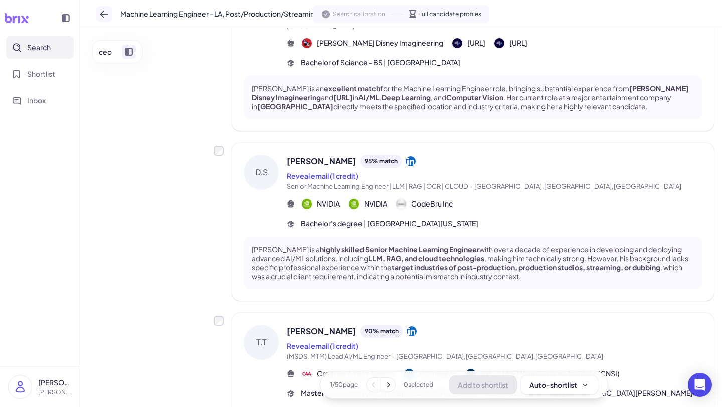
click at [104, 13] on icon at bounding box center [104, 14] width 10 height 10
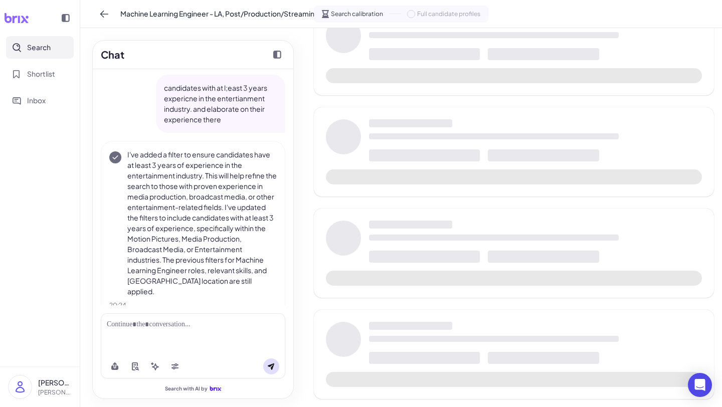
scroll to position [472, 0]
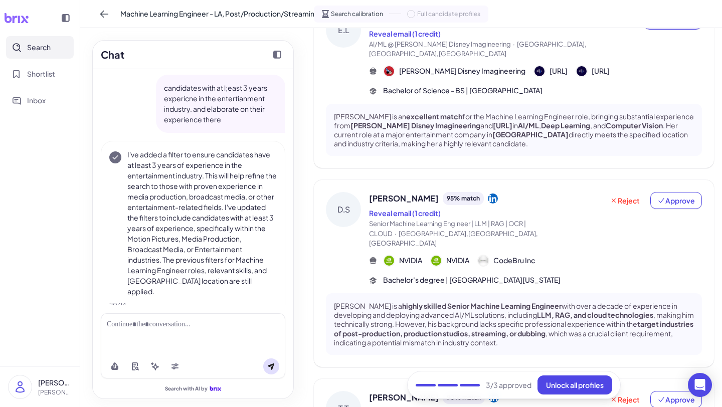
click at [167, 334] on div at bounding box center [193, 334] width 185 height 41
click at [151, 328] on div at bounding box center [193, 325] width 173 height 11
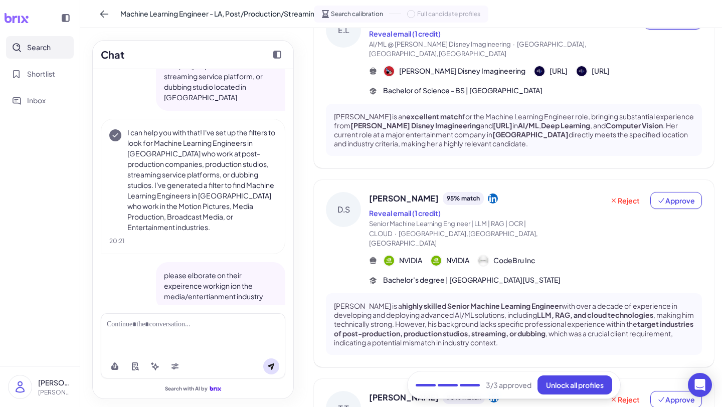
scroll to position [0, 0]
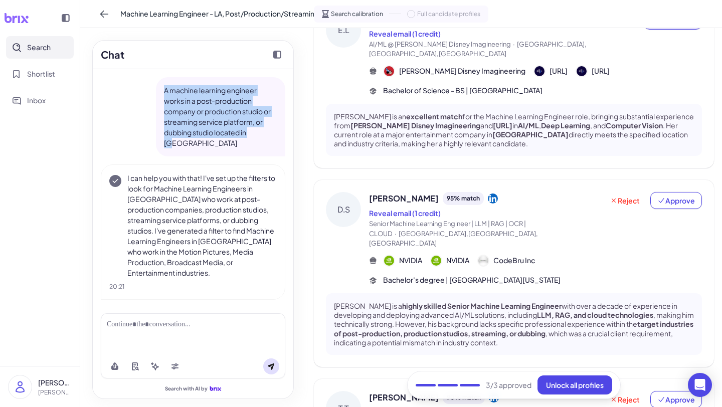
drag, startPoint x: 259, startPoint y: 129, endPoint x: 161, endPoint y: 87, distance: 107.6
click at [161, 87] on div "A machine learning engineer works in a post-production company or production st…" at bounding box center [220, 116] width 129 height 79
copy p "A machine learning engineer works in a post-production company or production st…"
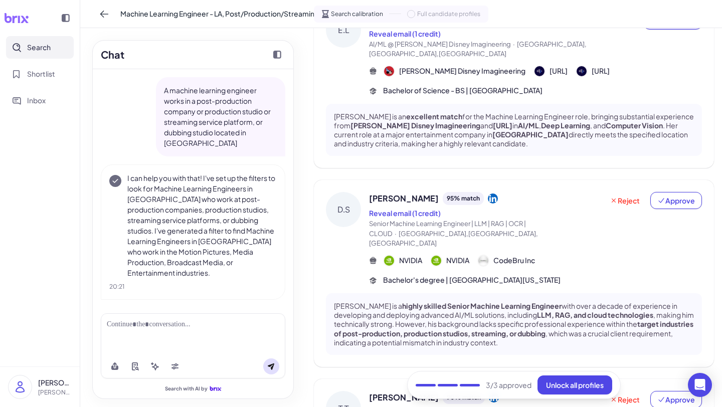
click at [125, 327] on div at bounding box center [193, 325] width 173 height 11
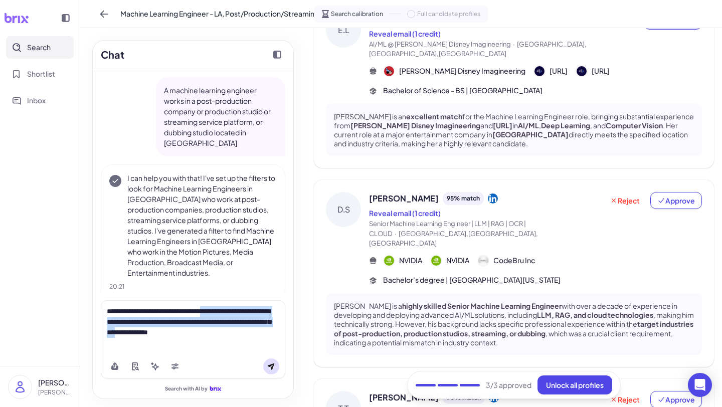
drag, startPoint x: 229, startPoint y: 313, endPoint x: 258, endPoint y: 335, distance: 36.2
click at [258, 335] on div "**********" at bounding box center [193, 327] width 173 height 42
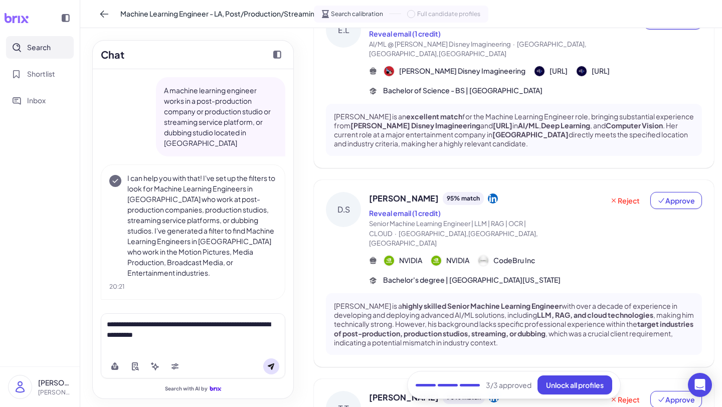
click at [276, 368] on button at bounding box center [271, 367] width 16 height 16
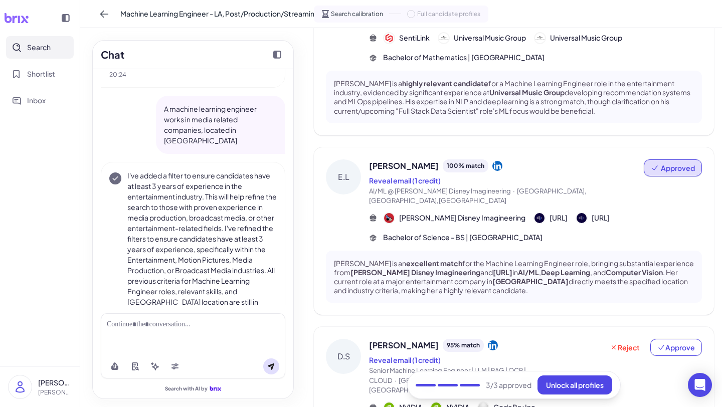
scroll to position [327, 0]
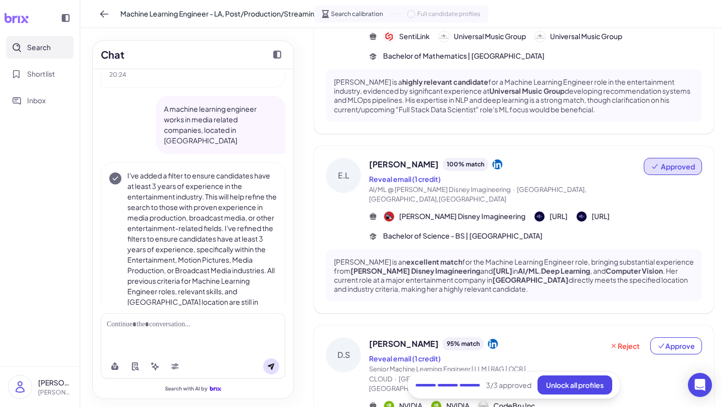
click at [221, 320] on div at bounding box center [193, 325] width 173 height 11
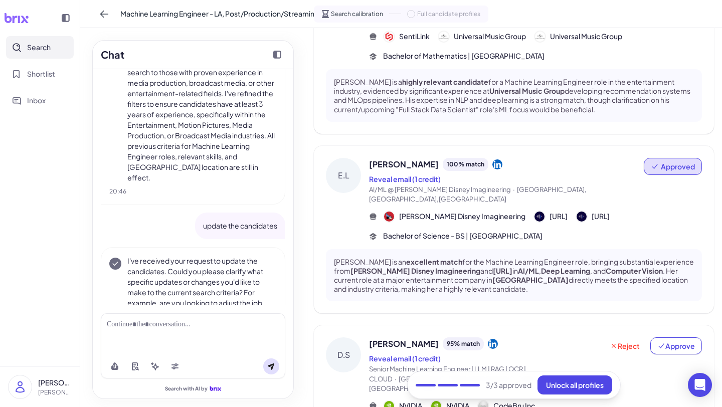
scroll to position [1642, 0]
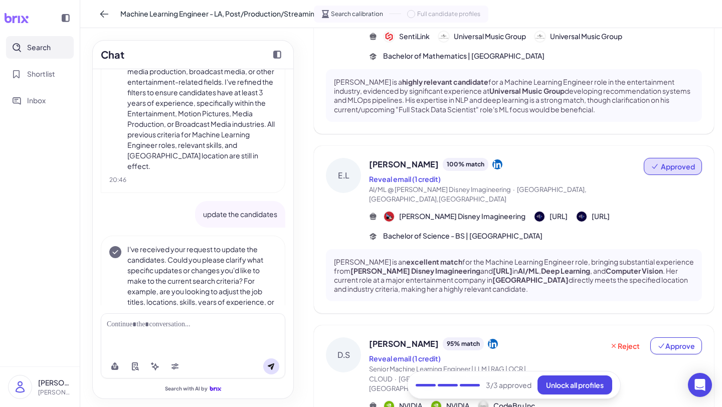
click at [150, 330] on div at bounding box center [193, 334] width 185 height 41
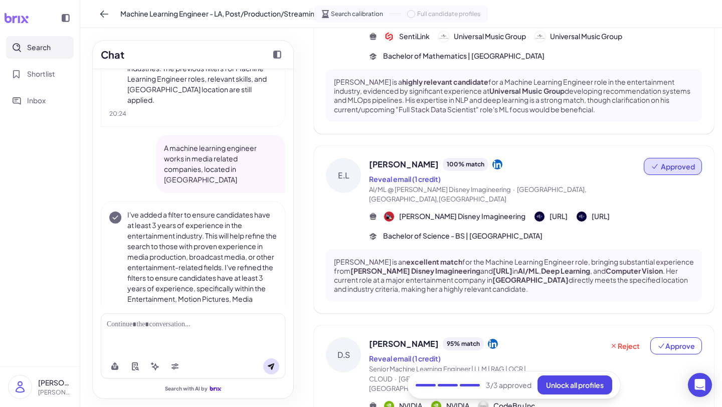
scroll to position [1446, 0]
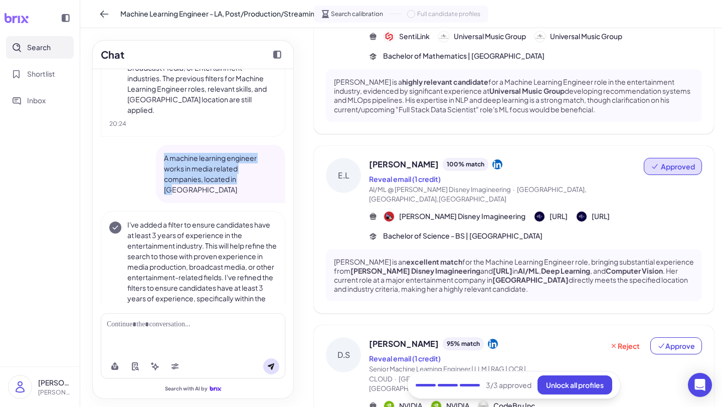
drag, startPoint x: 253, startPoint y: 160, endPoint x: 171, endPoint y: 130, distance: 87.9
click at [172, 145] on div "A machine learning engineer works in media related companies, located in [GEOGR…" at bounding box center [220, 174] width 129 height 58
copy p "A machine learning engineer works in media related companies, located in [GEOGR…"
click at [135, 321] on div at bounding box center [193, 325] width 173 height 11
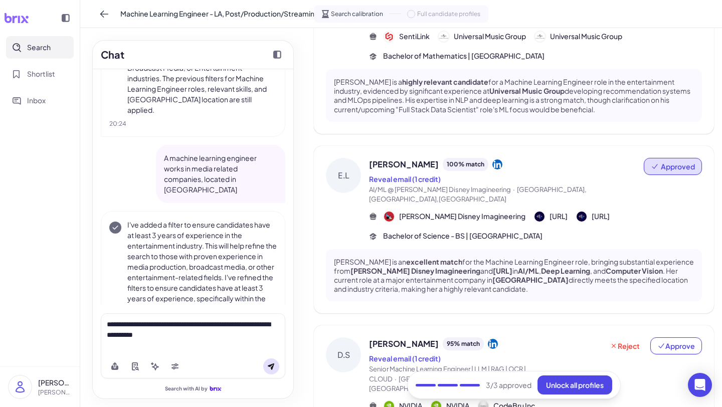
click at [271, 359] on button at bounding box center [271, 367] width 16 height 16
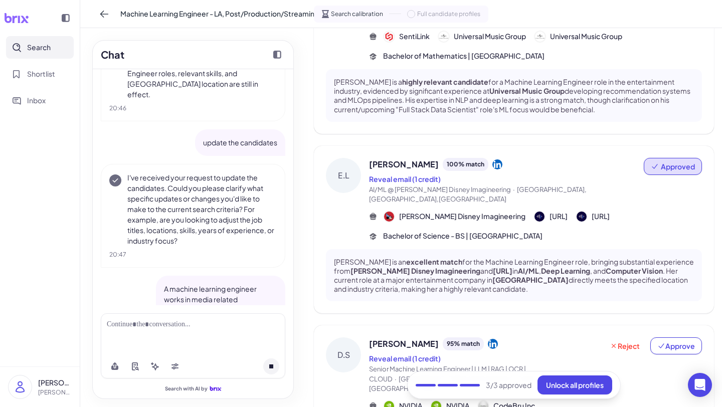
scroll to position [1716, 0]
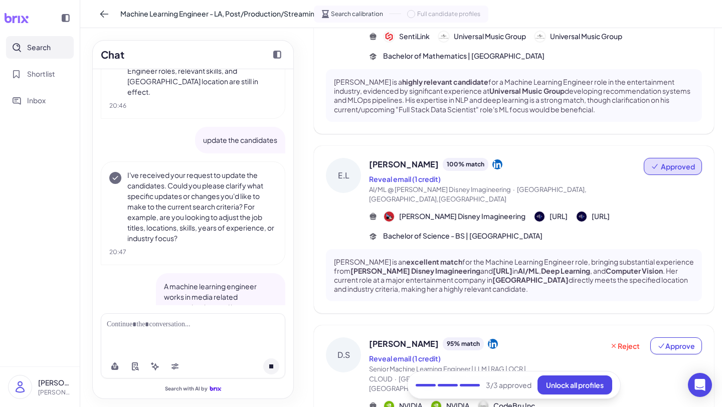
click at [162, 332] on div at bounding box center [193, 334] width 185 height 41
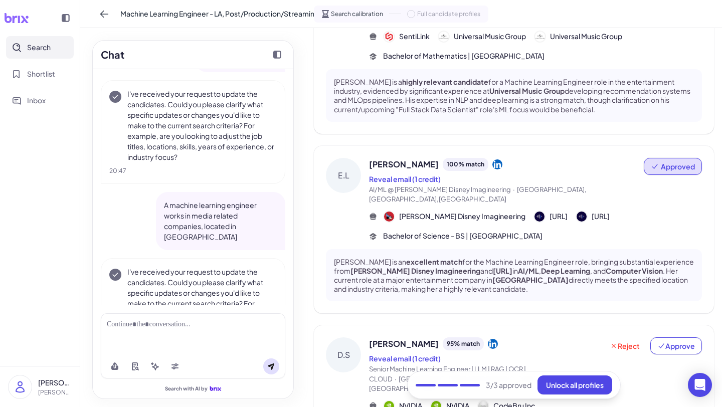
scroll to position [1809, 0]
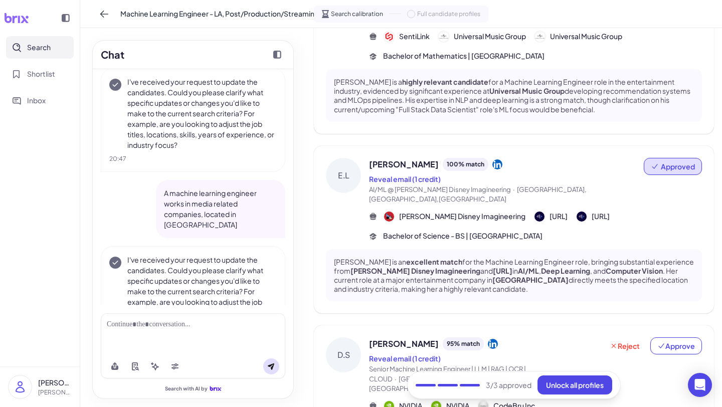
click at [138, 327] on div at bounding box center [193, 325] width 173 height 11
click at [107, 326] on div "**********" at bounding box center [193, 330] width 173 height 21
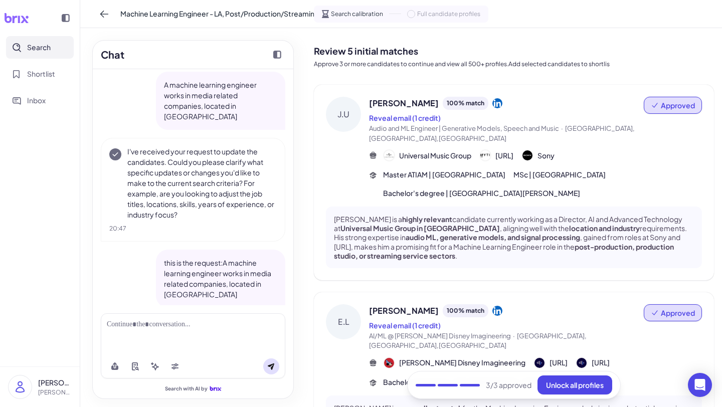
scroll to position [1867, 0]
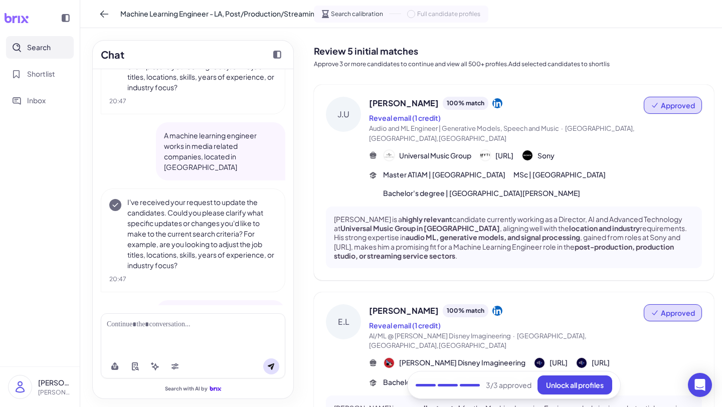
drag, startPoint x: 273, startPoint y: 285, endPoint x: 224, endPoint y: 261, distance: 54.7
click at [224, 308] on p "this is the request:A machine learning engineer works in media related companie…" at bounding box center [220, 329] width 113 height 42
copy p "A machine learning engineer works in media related companies, located in [GEOGR…"
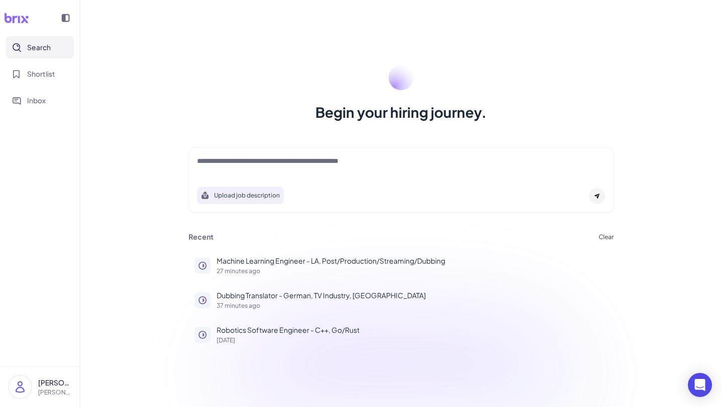
click at [223, 164] on textarea at bounding box center [401, 162] width 408 height 12
paste textarea "**********"
type textarea "**********"
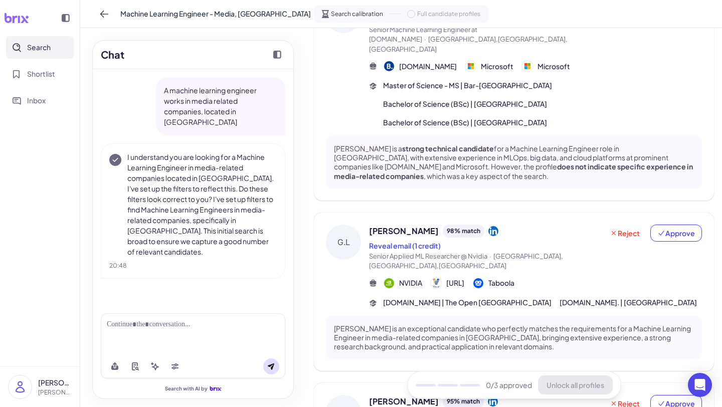
scroll to position [300, 0]
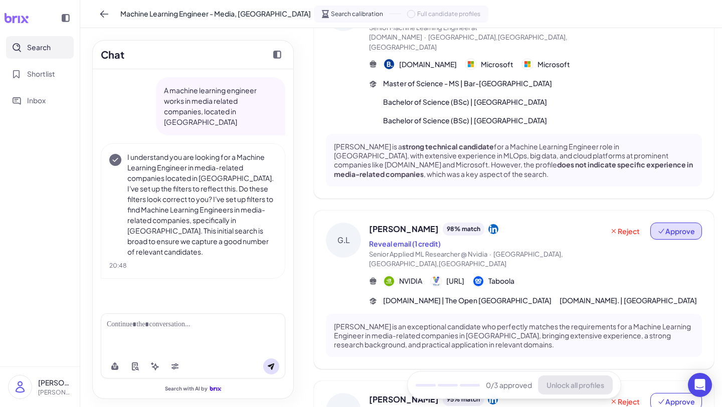
click at [601, 226] on span "Approve" at bounding box center [677, 231] width 38 height 10
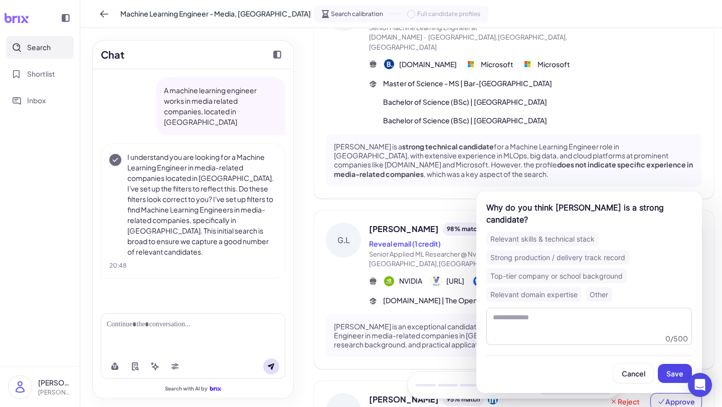
click at [557, 232] on div "Relevant skills & technical stack" at bounding box center [543, 239] width 112 height 15
click at [601, 369] on span "Save" at bounding box center [675, 373] width 17 height 9
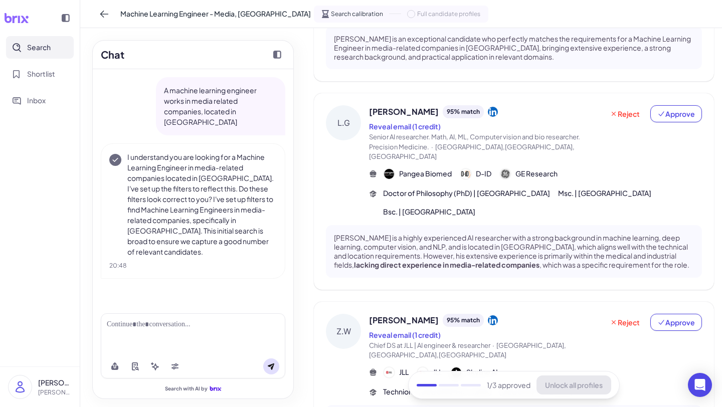
scroll to position [612, 0]
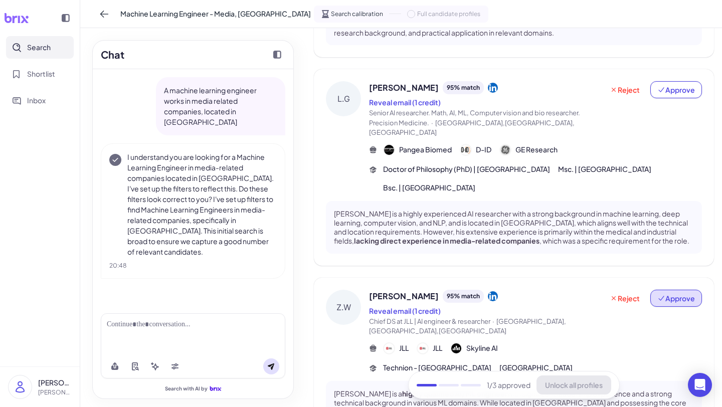
click at [601, 293] on span "Approve" at bounding box center [677, 298] width 38 height 10
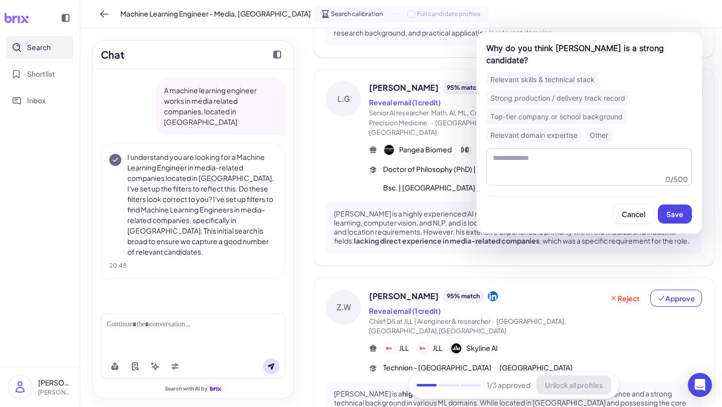
click at [572, 72] on div "Relevant skills & technical stack" at bounding box center [543, 79] width 112 height 15
click at [601, 210] on span "Save" at bounding box center [675, 214] width 17 height 9
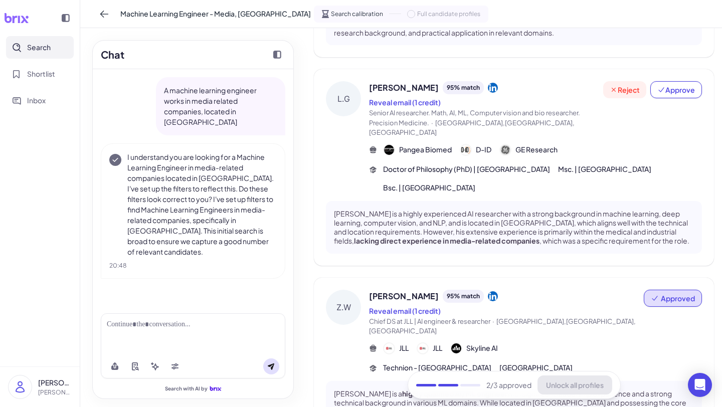
click at [601, 85] on span "Reject" at bounding box center [625, 90] width 30 height 10
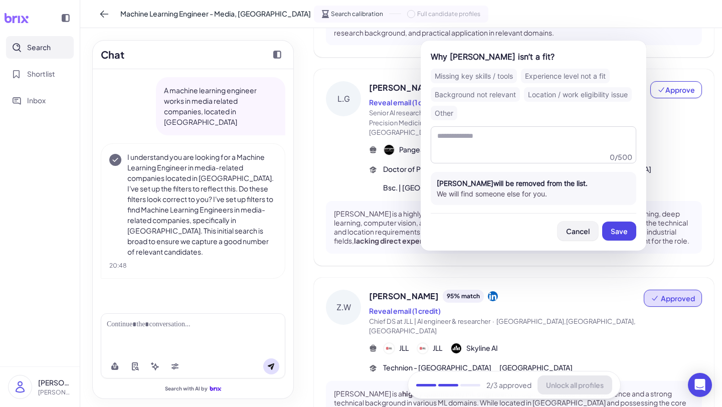
click at [581, 234] on span "Cancel" at bounding box center [578, 231] width 24 height 9
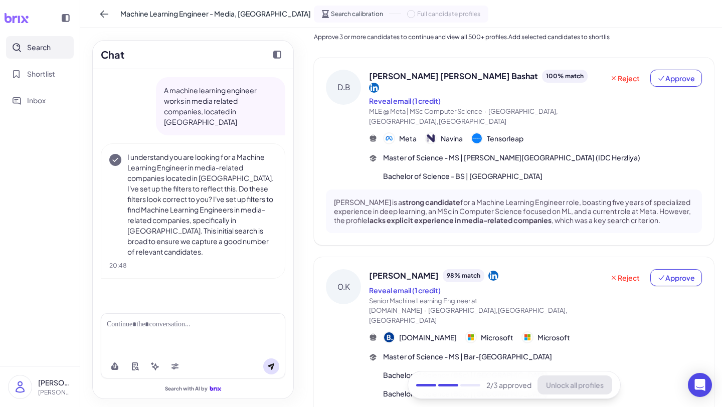
scroll to position [0, 0]
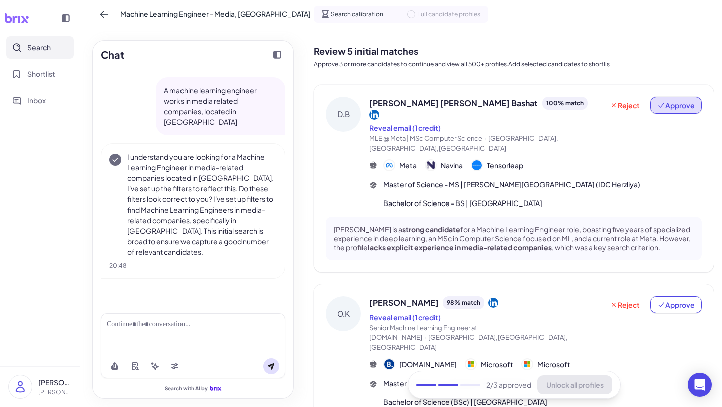
click at [601, 111] on button "Approve" at bounding box center [677, 105] width 52 height 17
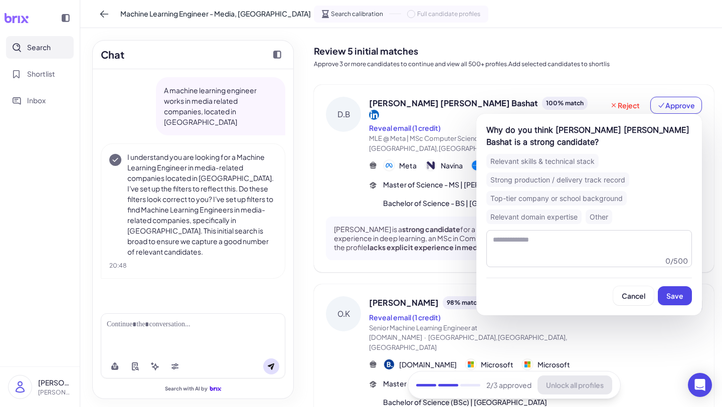
click at [597, 202] on div "Top-tier company or school background" at bounding box center [557, 198] width 140 height 15
click at [601, 300] on button "Save" at bounding box center [675, 295] width 34 height 19
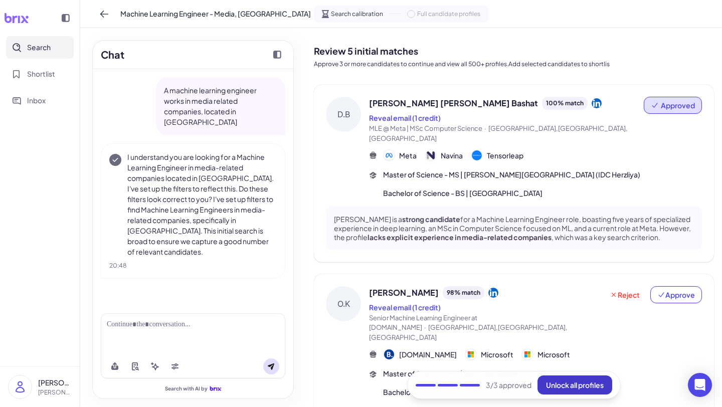
click at [578, 373] on span "Unlock all profiles" at bounding box center [575, 385] width 58 height 9
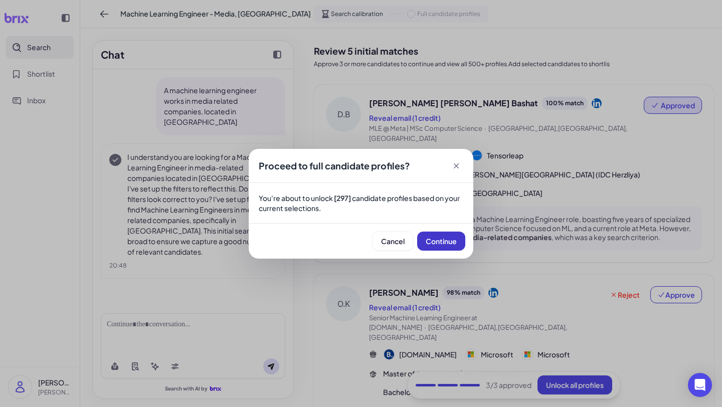
click at [437, 248] on button "Continue" at bounding box center [441, 241] width 48 height 19
